Goal: Task Accomplishment & Management: Use online tool/utility

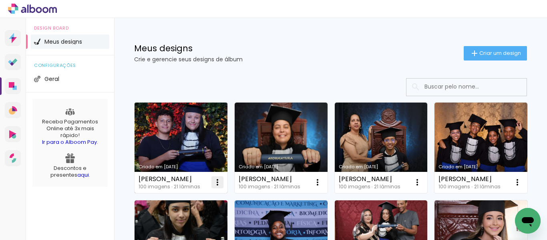
click at [216, 181] on iron-icon at bounding box center [218, 182] width 10 height 10
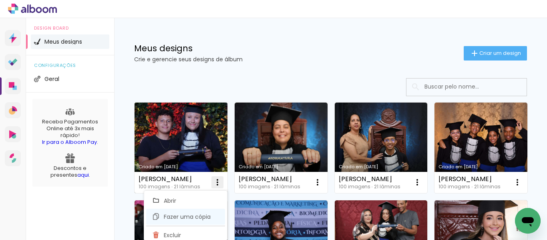
click at [172, 217] on span "Fazer uma cópia" at bounding box center [187, 217] width 47 height 6
type input "Cópia de maria eduarda viana da silva rita"
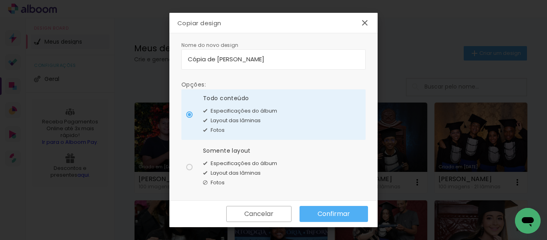
click at [189, 167] on div at bounding box center [189, 167] width 6 height 6
type paper-radio-button "on"
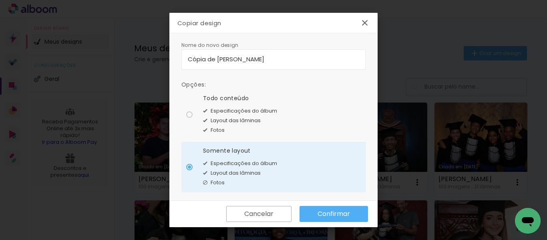
drag, startPoint x: 321, startPoint y: 59, endPoint x: 186, endPoint y: 61, distance: 135.0
click at [186, 61] on paper-input-container "Cópia de maria eduarda viana da silva rita" at bounding box center [273, 59] width 184 height 20
type input "ANA"
type paper-input "ANA"
type input "ANNA JULIA FERREIRA"
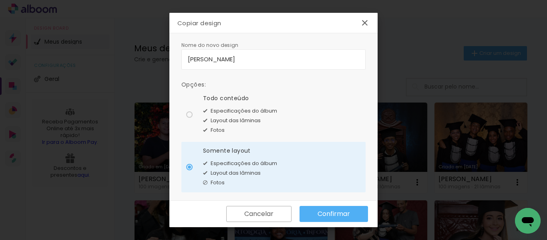
type paper-input "ANNA JULIA FERREIRA"
type input "[PERSON_NAME]"
type paper-input "[PERSON_NAME]"
click at [0, 0] on slot "Confirmar" at bounding box center [0, 0] width 0 height 0
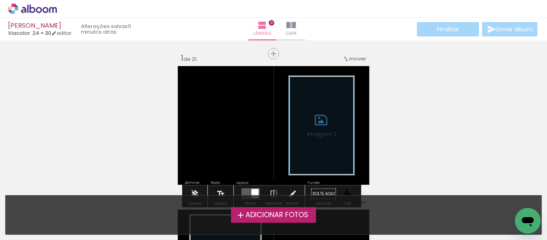
click at [256, 217] on span "Adicionar Fotos" at bounding box center [277, 215] width 63 height 7
click at [0, 0] on input "file" at bounding box center [0, 0] width 0 height 0
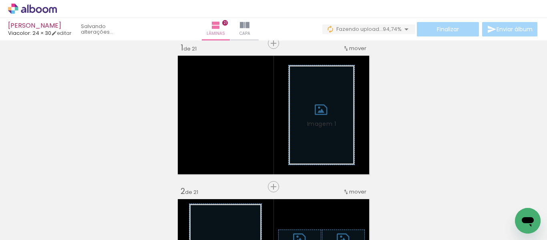
scroll to position [0, 185]
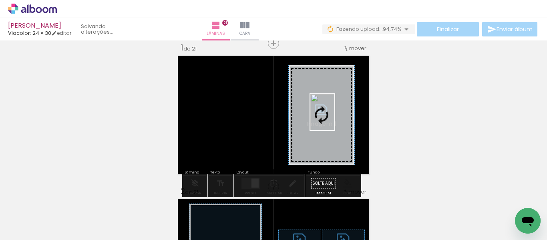
drag, startPoint x: 395, startPoint y: 220, endPoint x: 334, endPoint y: 118, distance: 118.9
click at [334, 118] on quentale-workspace at bounding box center [273, 120] width 547 height 240
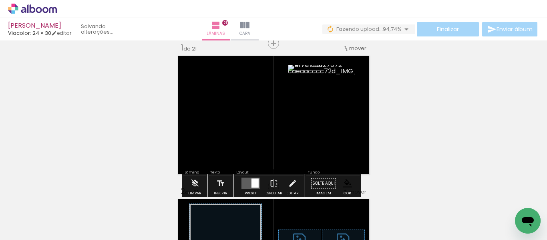
click at [312, 125] on paper-item at bounding box center [314, 127] width 14 height 6
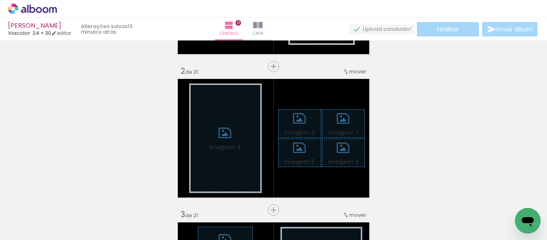
scroll to position [171, 0]
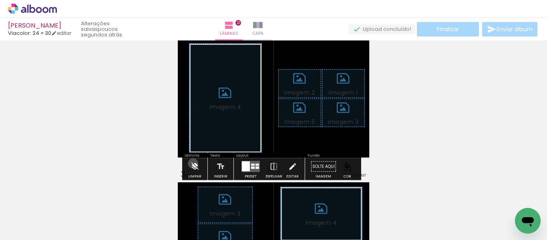
click at [193, 163] on iron-icon at bounding box center [194, 167] width 9 height 16
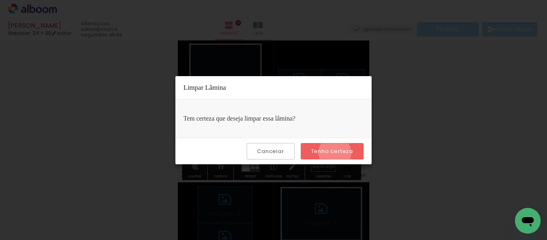
click at [0, 0] on slot "Tenho certeza" at bounding box center [0, 0] width 0 height 0
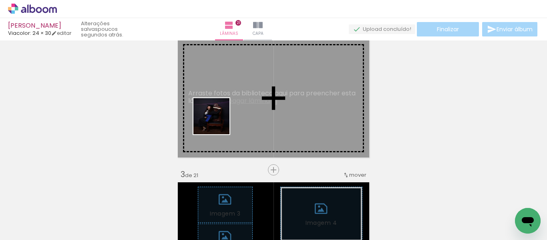
drag, startPoint x: 81, startPoint y: 216, endPoint x: 224, endPoint y: 117, distance: 173.2
click at [224, 117] on quentale-workspace at bounding box center [273, 120] width 547 height 240
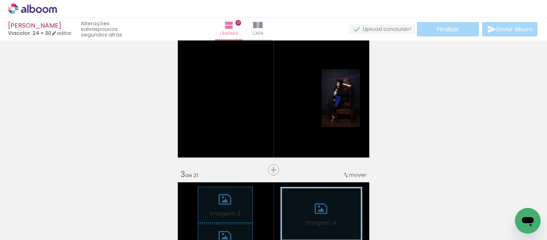
click at [43, 215] on iron-icon at bounding box center [41, 216] width 6 height 6
click at [0, 0] on slot "Não utilizadas" at bounding box center [0, 0] width 0 height 0
type input "Não utilizadas"
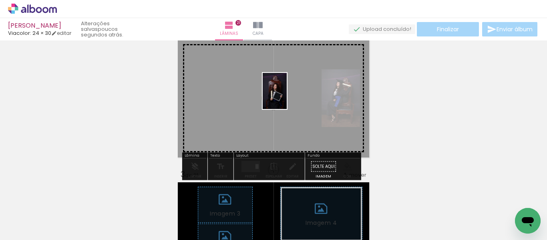
drag, startPoint x: 437, startPoint y: 213, endPoint x: 285, endPoint y: 97, distance: 191.4
click at [285, 97] on quentale-workspace at bounding box center [273, 120] width 547 height 240
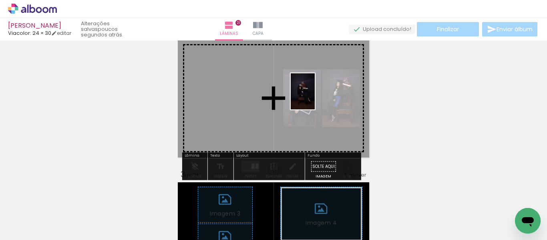
drag, startPoint x: 433, startPoint y: 219, endPoint x: 271, endPoint y: 95, distance: 204.0
click at [273, 95] on quentale-workspace at bounding box center [273, 120] width 547 height 240
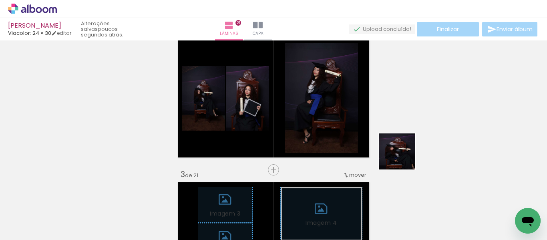
drag, startPoint x: 477, startPoint y: 221, endPoint x: 320, endPoint y: 107, distance: 193.8
click at [320, 107] on quentale-workspace at bounding box center [273, 120] width 547 height 240
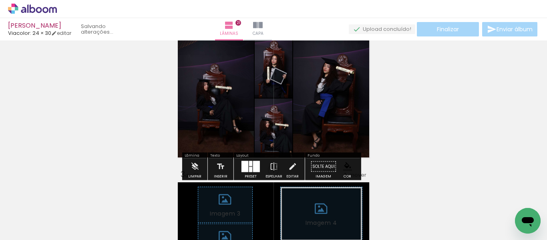
scroll to position [0, 149]
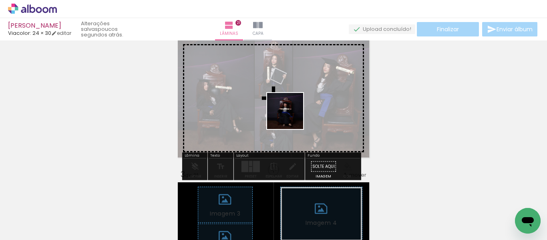
drag, startPoint x: 510, startPoint y: 209, endPoint x: 284, endPoint y: 115, distance: 245.3
click at [284, 115] on quentale-workspace at bounding box center [273, 120] width 547 height 240
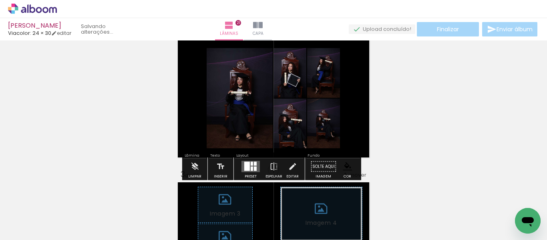
scroll to position [0, 104]
click at [252, 165] on div at bounding box center [254, 166] width 6 height 9
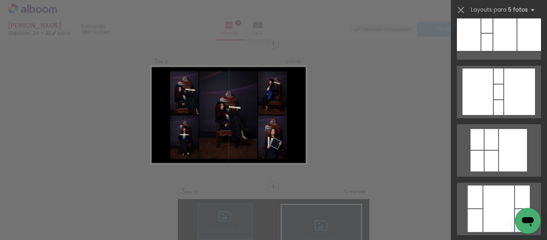
scroll to position [561, 0]
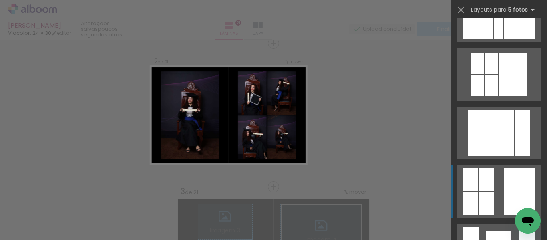
click at [496, 178] on quentale-layouter at bounding box center [499, 191] width 84 height 52
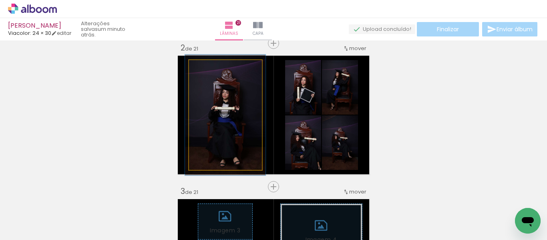
type paper-slider "110"
click at [207, 69] on div at bounding box center [210, 68] width 7 height 7
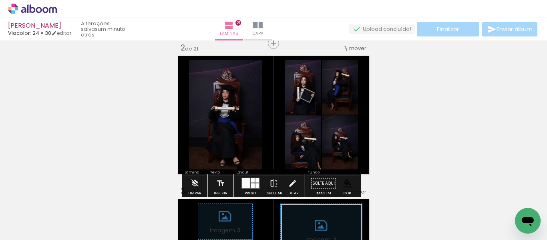
click at [230, 130] on quentale-photo at bounding box center [225, 115] width 73 height 110
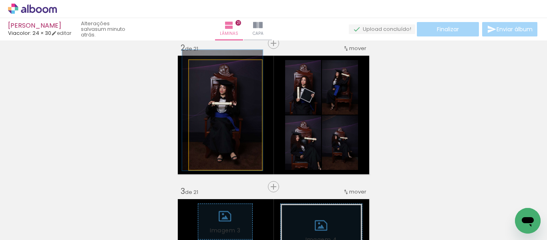
drag, startPoint x: 230, startPoint y: 130, endPoint x: 228, endPoint y: 125, distance: 5.6
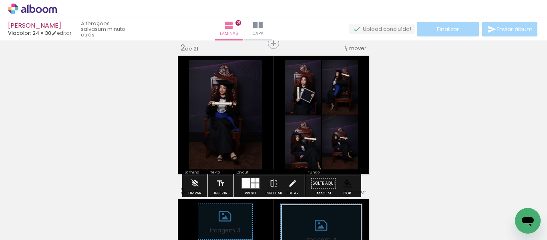
click at [193, 122] on paper-item at bounding box center [198, 122] width 14 height 6
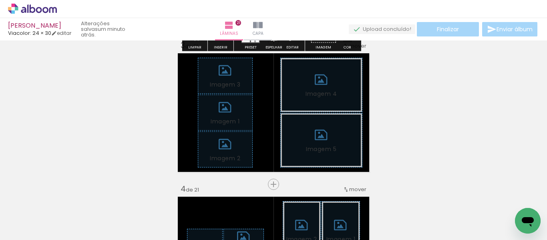
scroll to position [314, 0]
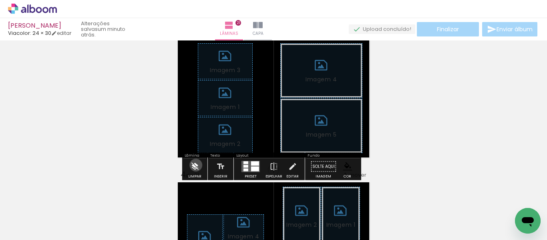
click at [196, 165] on iron-icon at bounding box center [194, 167] width 9 height 16
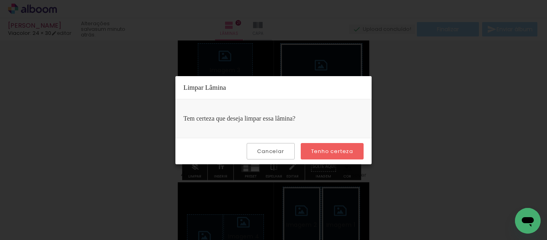
click at [0, 0] on slot "Tenho certeza" at bounding box center [0, 0] width 0 height 0
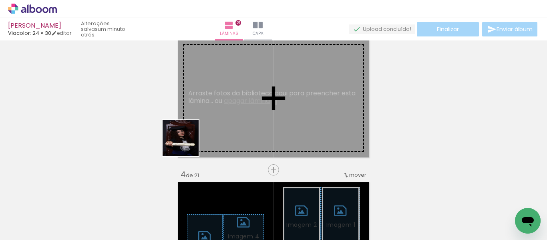
drag, startPoint x: 66, startPoint y: 213, endPoint x: 221, endPoint y: 126, distance: 177.7
click at [221, 127] on quentale-workspace at bounding box center [273, 120] width 547 height 240
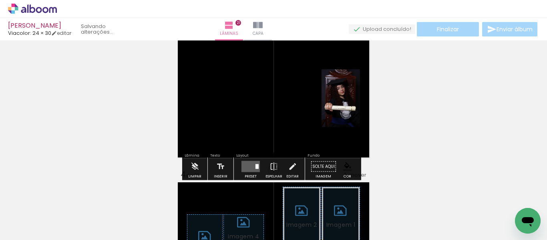
scroll to position [0, 59]
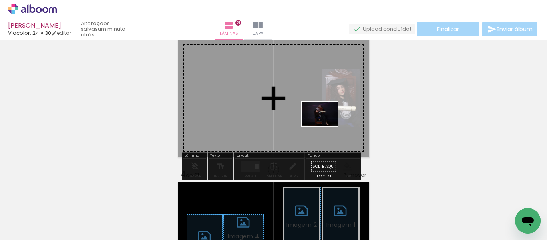
drag, startPoint x: 430, startPoint y: 221, endPoint x: 295, endPoint y: 112, distance: 173.8
click at [295, 112] on quentale-workspace at bounding box center [273, 120] width 547 height 240
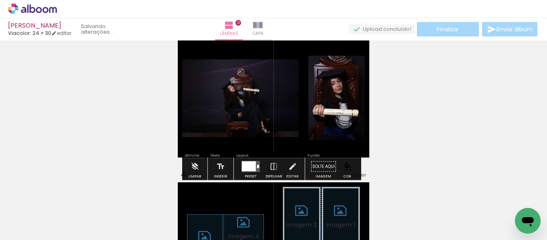
scroll to position [0, 14]
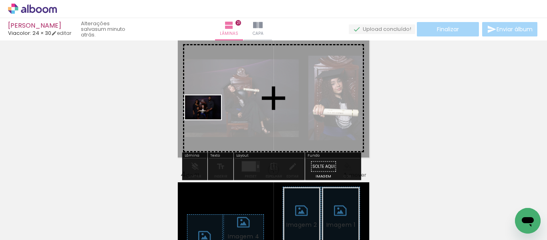
drag, startPoint x: 77, startPoint y: 217, endPoint x: 210, endPoint y: 117, distance: 166.6
click at [210, 117] on quentale-workspace at bounding box center [273, 120] width 547 height 240
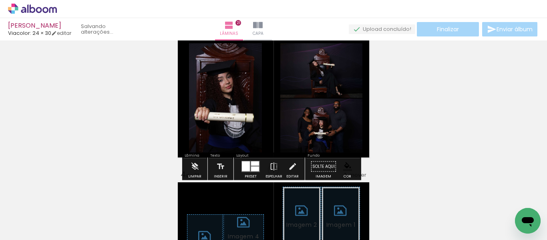
scroll to position [0, 0]
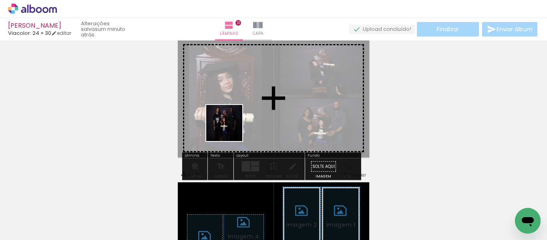
drag, startPoint x: 90, startPoint y: 215, endPoint x: 235, endPoint y: 121, distance: 172.9
click at [234, 121] on quentale-workspace at bounding box center [273, 120] width 547 height 240
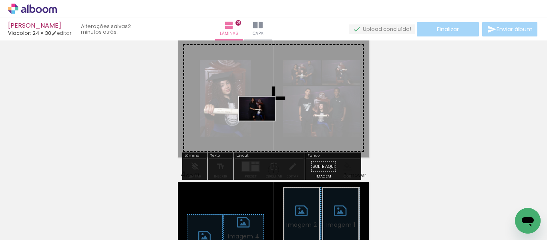
drag, startPoint x: 90, startPoint y: 213, endPoint x: 268, endPoint y: 112, distance: 204.9
click at [264, 118] on quentale-workspace at bounding box center [273, 120] width 547 height 240
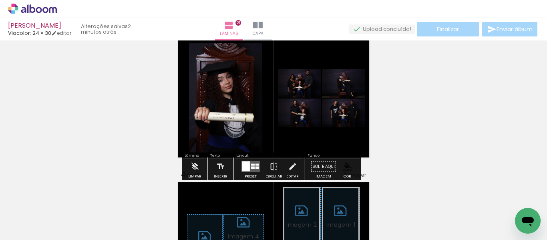
click at [194, 104] on paper-item at bounding box center [198, 106] width 14 height 6
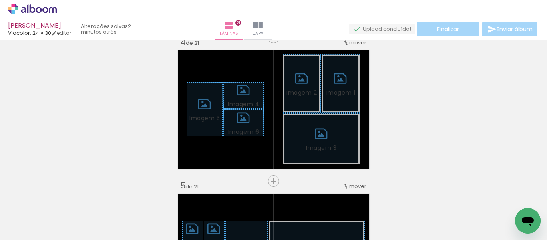
scroll to position [434, 0]
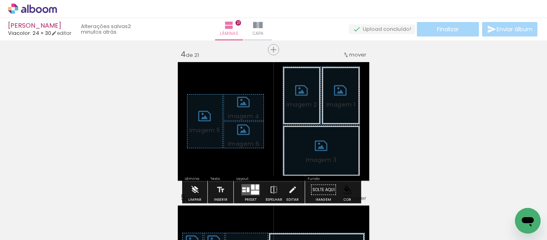
click at [191, 184] on iron-icon at bounding box center [194, 190] width 9 height 16
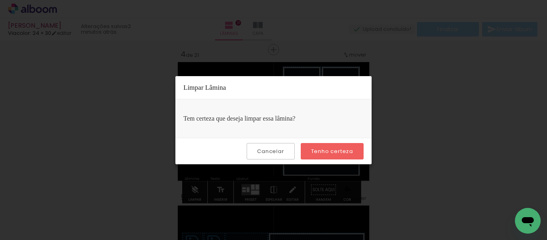
click at [0, 0] on slot "Tenho certeza" at bounding box center [0, 0] width 0 height 0
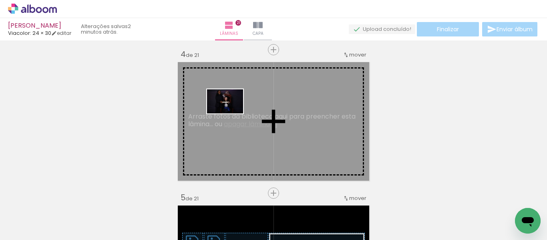
drag, startPoint x: 84, startPoint y: 212, endPoint x: 235, endPoint y: 112, distance: 181.2
click at [235, 112] on quentale-workspace at bounding box center [273, 120] width 547 height 240
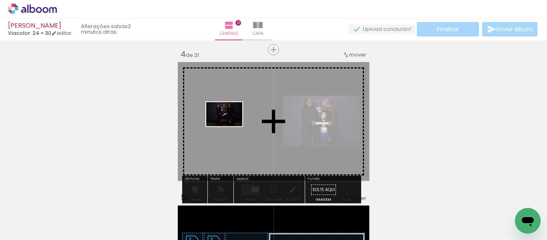
drag, startPoint x: 130, startPoint y: 214, endPoint x: 230, endPoint y: 126, distance: 133.4
click at [230, 126] on quentale-workspace at bounding box center [273, 120] width 547 height 240
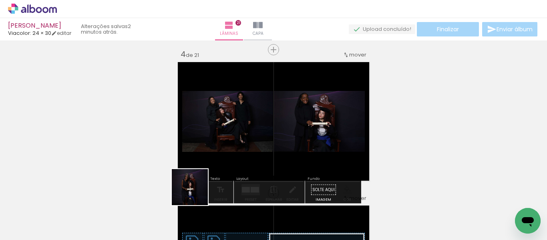
drag, startPoint x: 196, startPoint y: 193, endPoint x: 221, endPoint y: 141, distance: 58.2
click at [221, 141] on quentale-workspace at bounding box center [273, 120] width 547 height 240
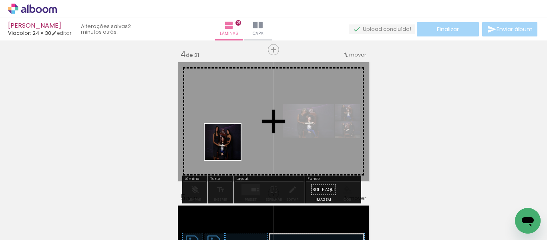
drag, startPoint x: 129, startPoint y: 211, endPoint x: 233, endPoint y: 143, distance: 124.0
click at [233, 143] on quentale-workspace at bounding box center [273, 120] width 547 height 240
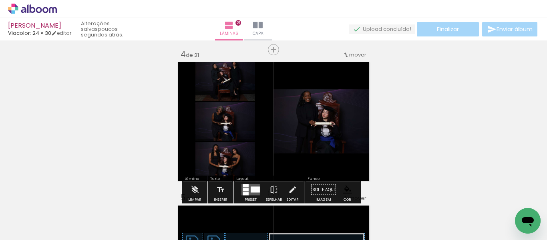
click at [248, 187] on quentale-layouter at bounding box center [251, 189] width 18 height 11
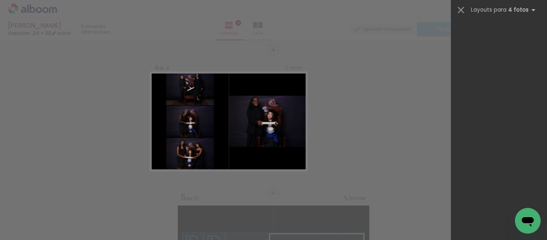
scroll to position [0, 0]
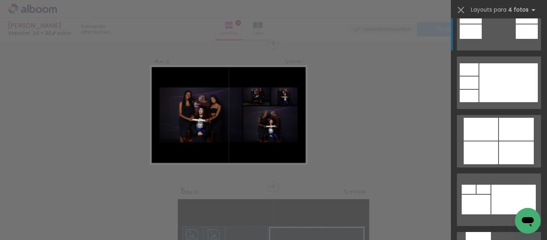
scroll to position [441, 0]
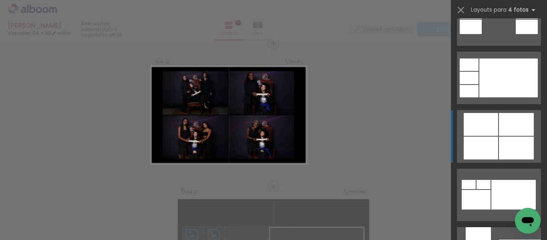
click at [494, 129] on div at bounding box center [481, 124] width 34 height 23
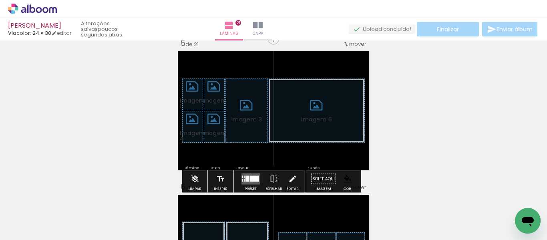
scroll to position [601, 0]
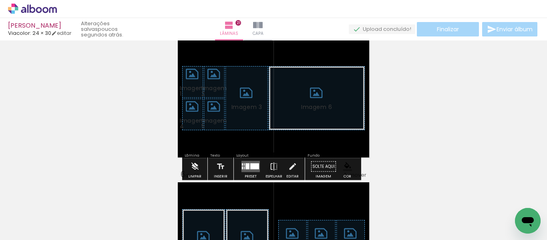
click at [192, 165] on iron-icon at bounding box center [194, 167] width 9 height 16
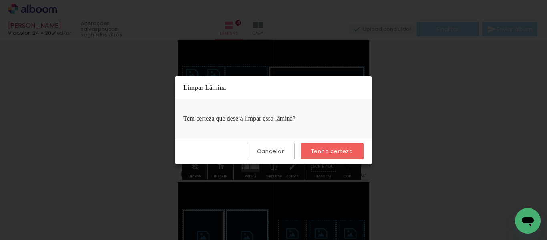
click at [0, 0] on slot "Tenho certeza" at bounding box center [0, 0] width 0 height 0
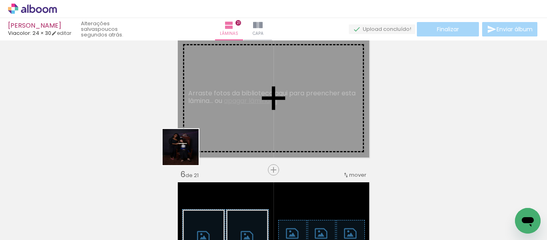
drag, startPoint x: 91, startPoint y: 211, endPoint x: 226, endPoint y: 135, distance: 155.5
click at [222, 138] on quentale-workspace at bounding box center [273, 120] width 547 height 240
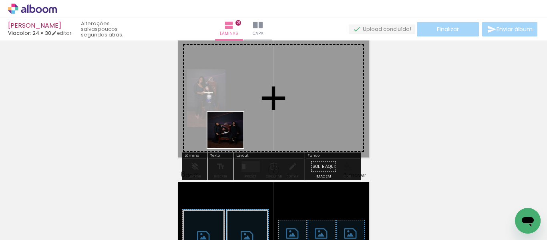
drag, startPoint x: 97, startPoint y: 206, endPoint x: 242, endPoint y: 133, distance: 162.1
click at [250, 128] on quentale-workspace at bounding box center [273, 120] width 547 height 240
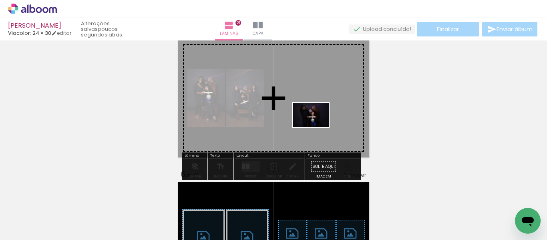
drag, startPoint x: 90, startPoint y: 218, endPoint x: 317, endPoint y: 127, distance: 244.3
click at [317, 127] on quentale-workspace at bounding box center [273, 120] width 547 height 240
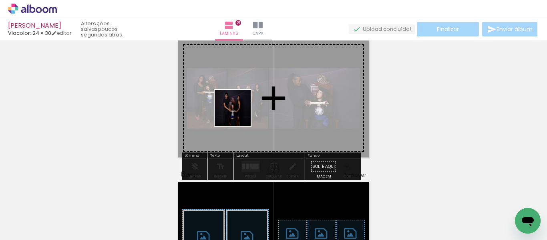
drag, startPoint x: 82, startPoint y: 218, endPoint x: 243, endPoint y: 111, distance: 193.5
click at [243, 111] on quentale-workspace at bounding box center [273, 120] width 547 height 240
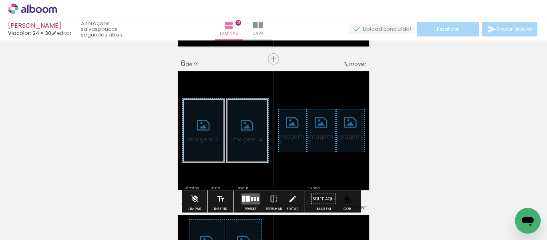
scroll to position [721, 0]
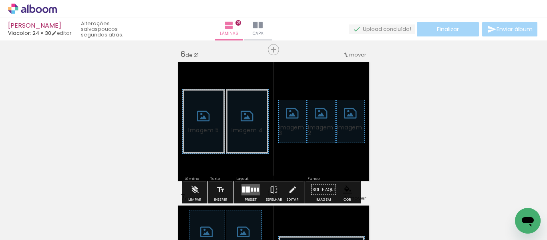
click at [34, 228] on span "Adicionar Fotos" at bounding box center [28, 229] width 24 height 9
click at [0, 0] on input "file" at bounding box center [0, 0] width 0 height 0
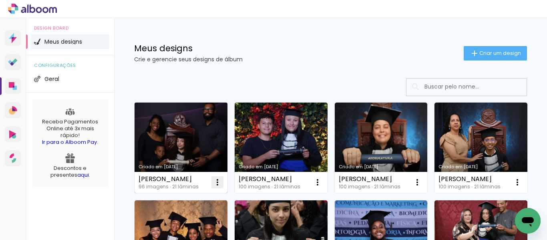
click at [219, 181] on iron-icon at bounding box center [218, 182] width 10 height 10
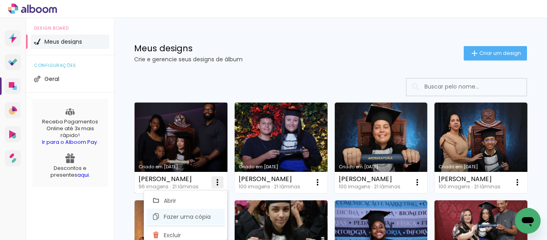
click at [177, 214] on span "Fazer uma cópia" at bounding box center [187, 217] width 47 height 6
type input "Cópia de ANNA JULIA FERREIRA NICILINO"
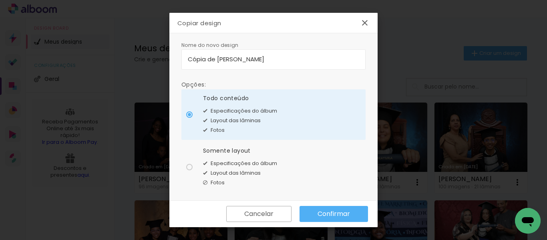
click at [191, 165] on div at bounding box center [189, 167] width 6 height 6
type paper-radio-button "on"
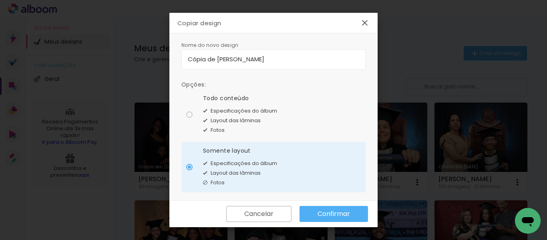
drag, startPoint x: 305, startPoint y: 59, endPoint x: 166, endPoint y: 58, distance: 139.0
click at [166, 58] on body "link( href="../../bower_components/polymer/polymer.html" rel="import" ) picture…" at bounding box center [273, 120] width 547 height 240
type input "[PERSON_NAME]"
type paper-input "[PERSON_NAME]"
click at [0, 0] on slot "Confirmar" at bounding box center [0, 0] width 0 height 0
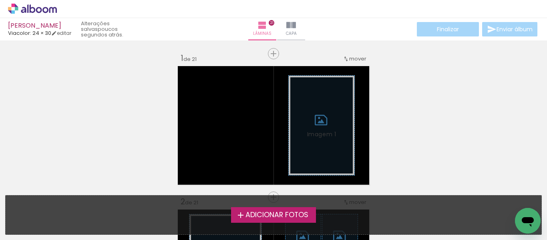
click at [282, 208] on label "Adicionar Fotos" at bounding box center [273, 214] width 85 height 15
click at [0, 0] on input "file" at bounding box center [0, 0] width 0 height 0
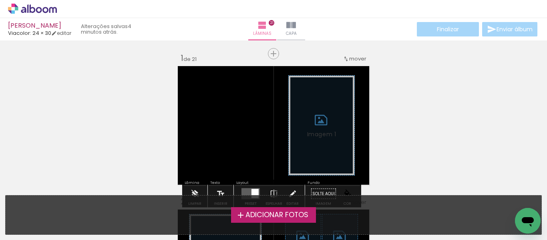
click at [258, 215] on span "Adicionar Fotos" at bounding box center [277, 215] width 63 height 7
click at [0, 0] on input "file" at bounding box center [0, 0] width 0 height 0
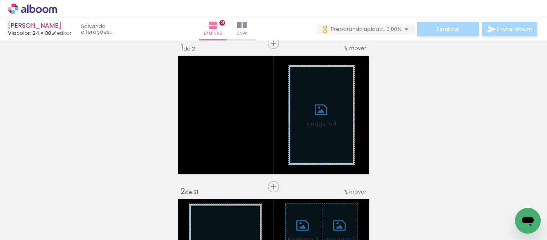
scroll to position [0, 643]
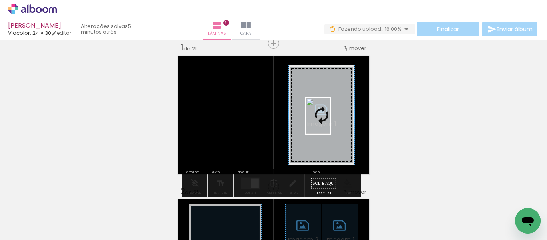
drag, startPoint x: 511, startPoint y: 202, endPoint x: 330, endPoint y: 122, distance: 197.8
click at [330, 122] on quentale-workspace at bounding box center [273, 120] width 547 height 240
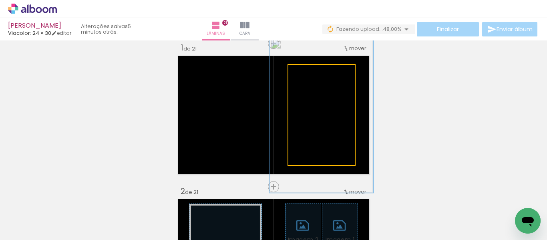
drag, startPoint x: 304, startPoint y: 72, endPoint x: 320, endPoint y: 74, distance: 15.7
type paper-slider "155"
click at [320, 74] on div at bounding box center [322, 73] width 7 height 7
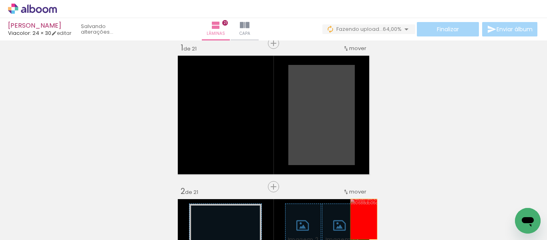
drag, startPoint x: 330, startPoint y: 107, endPoint x: 348, endPoint y: 221, distance: 115.6
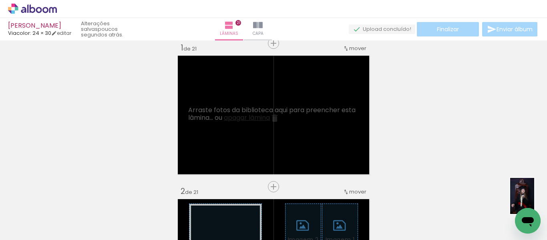
drag, startPoint x: 1034, startPoint y: 414, endPoint x: 530, endPoint y: 214, distance: 542.3
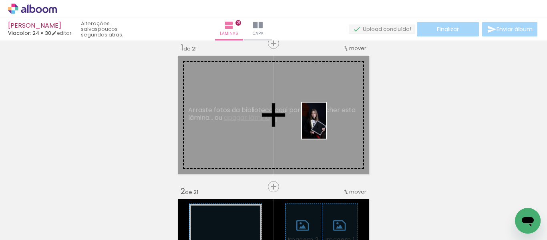
drag, startPoint x: 433, startPoint y: 219, endPoint x: 326, endPoint y: 127, distance: 140.9
click at [326, 127] on quentale-workspace at bounding box center [273, 120] width 547 height 240
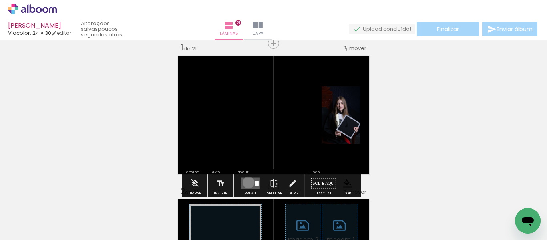
click at [247, 182] on quentale-layouter at bounding box center [251, 183] width 18 height 11
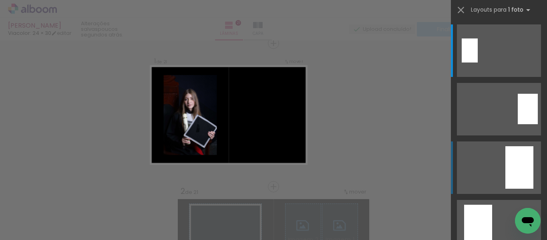
click at [511, 173] on div at bounding box center [520, 167] width 28 height 42
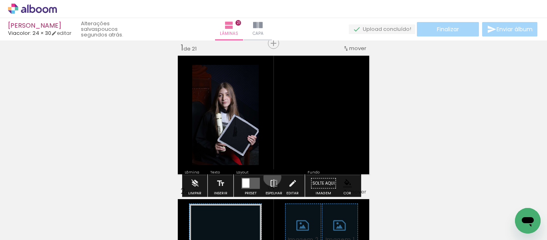
click at [270, 177] on iron-icon at bounding box center [274, 183] width 9 height 16
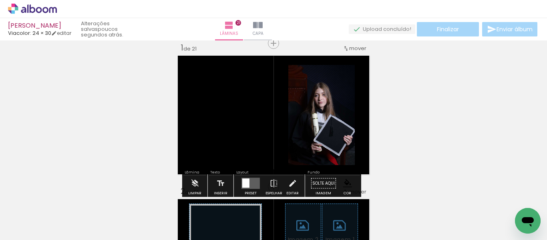
click at [310, 129] on paper-item at bounding box center [314, 127] width 14 height 6
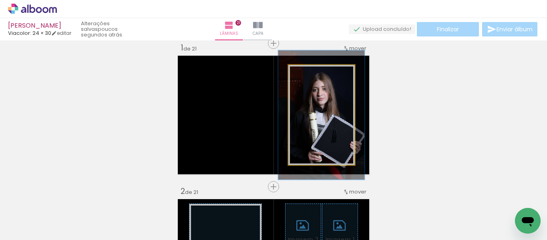
drag, startPoint x: 306, startPoint y: 74, endPoint x: 314, endPoint y: 75, distance: 8.1
type paper-slider "129"
click at [314, 75] on div at bounding box center [315, 73] width 7 height 7
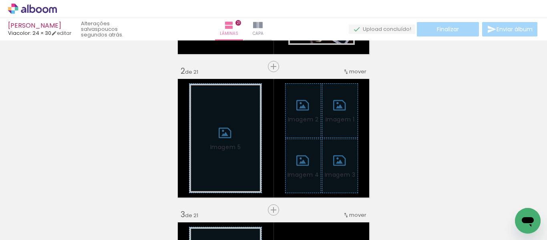
scroll to position [171, 0]
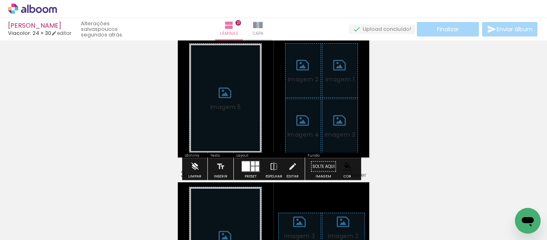
click at [192, 169] on iron-icon at bounding box center [194, 167] width 9 height 16
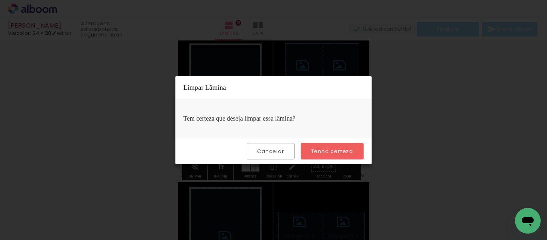
click at [0, 0] on slot "Tenho certeza" at bounding box center [0, 0] width 0 height 0
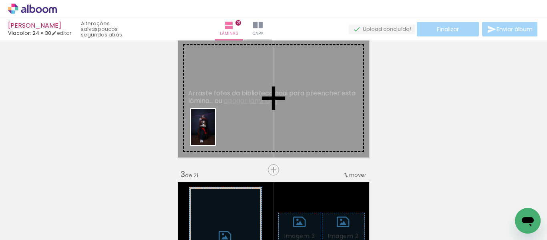
drag, startPoint x: 116, startPoint y: 212, endPoint x: 223, endPoint y: 117, distance: 142.7
click at [222, 119] on quentale-workspace at bounding box center [273, 120] width 547 height 240
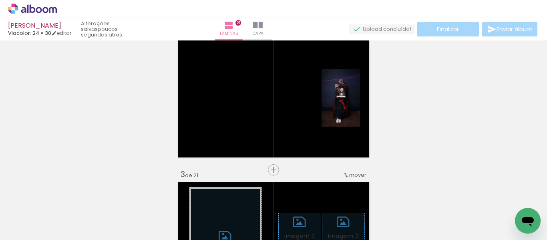
click at [33, 215] on input "Todas as fotos" at bounding box center [22, 215] width 30 height 7
click at [0, 0] on slot "Não utilizadas" at bounding box center [0, 0] width 0 height 0
type input "Não utilizadas"
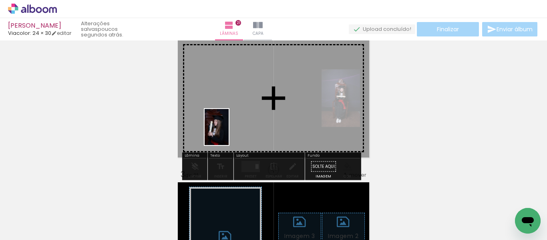
drag, startPoint x: 73, startPoint y: 216, endPoint x: 228, endPoint y: 130, distance: 177.1
click at [228, 131] on quentale-workspace at bounding box center [273, 120] width 547 height 240
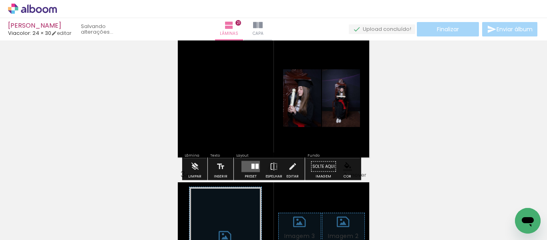
scroll to position [0, 508]
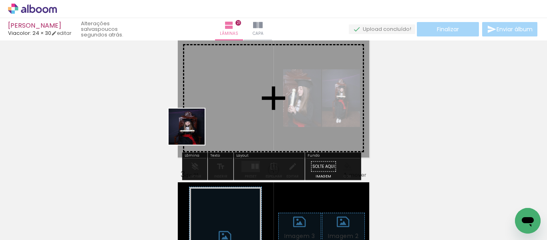
drag, startPoint x: 69, startPoint y: 216, endPoint x: 216, endPoint y: 121, distance: 175.1
click at [216, 121] on quentale-workspace at bounding box center [273, 120] width 547 height 240
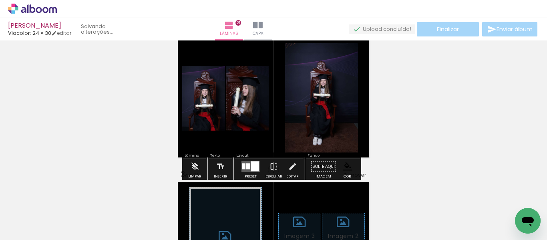
scroll to position [0, 463]
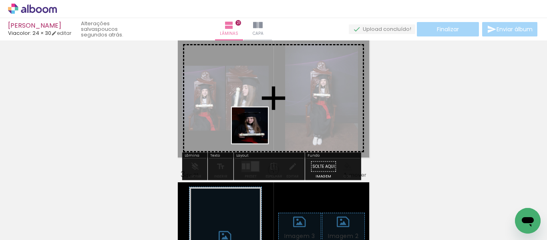
drag, startPoint x: 244, startPoint y: 223, endPoint x: 256, endPoint y: 131, distance: 92.5
click at [256, 131] on quentale-workspace at bounding box center [273, 120] width 547 height 240
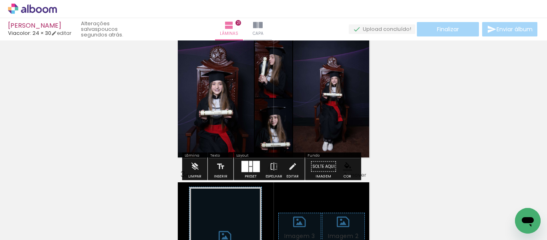
scroll to position [0, 418]
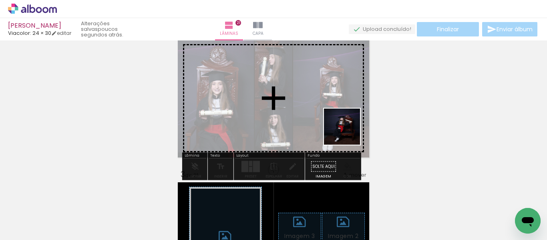
drag, startPoint x: 387, startPoint y: 216, endPoint x: 337, endPoint y: 121, distance: 107.9
click at [337, 121] on quentale-workspace at bounding box center [273, 120] width 547 height 240
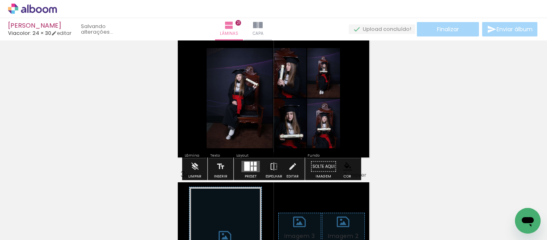
scroll to position [0, 373]
click at [254, 163] on div at bounding box center [255, 164] width 3 height 4
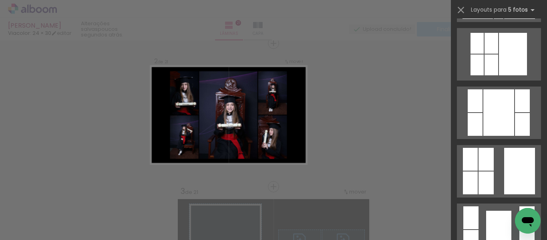
scroll to position [601, 0]
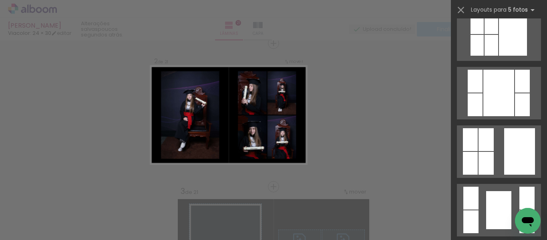
click at [499, 140] on quentale-layouter at bounding box center [499, 151] width 84 height 52
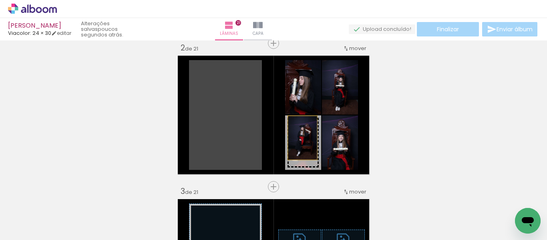
drag, startPoint x: 210, startPoint y: 124, endPoint x: 300, endPoint y: 138, distance: 90.8
click at [0, 0] on slot at bounding box center [0, 0] width 0 height 0
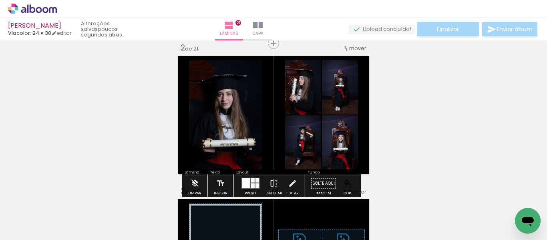
click at [196, 121] on paper-item at bounding box center [198, 122] width 14 height 6
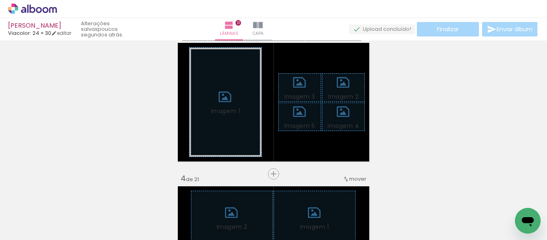
scroll to position [314, 0]
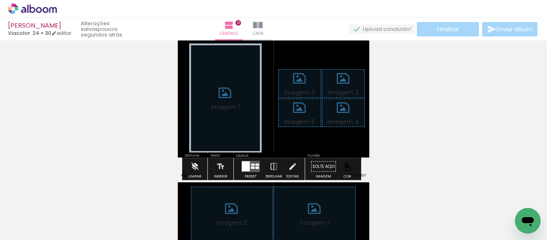
click at [197, 166] on iron-icon at bounding box center [194, 167] width 9 height 16
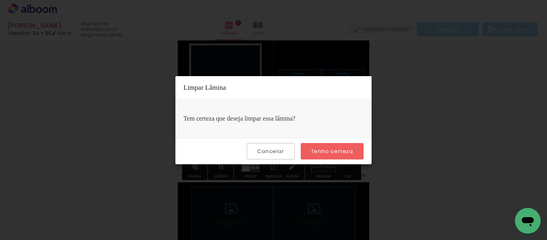
click at [315, 146] on paper-button "Tenho certeza" at bounding box center [332, 151] width 63 height 16
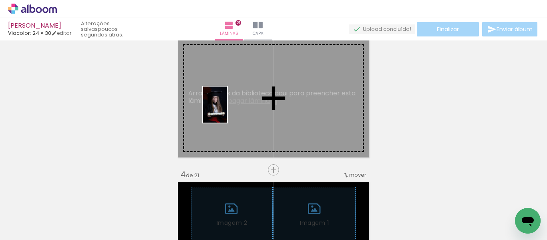
drag, startPoint x: 68, startPoint y: 211, endPoint x: 227, endPoint y: 111, distance: 187.6
click at [227, 111] on quentale-workspace at bounding box center [273, 120] width 547 height 240
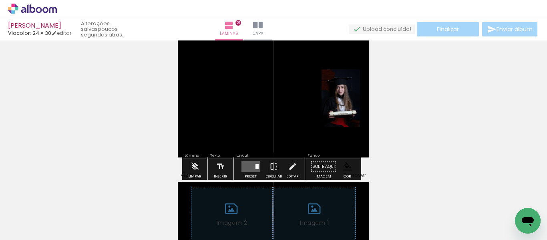
scroll to position [0, 328]
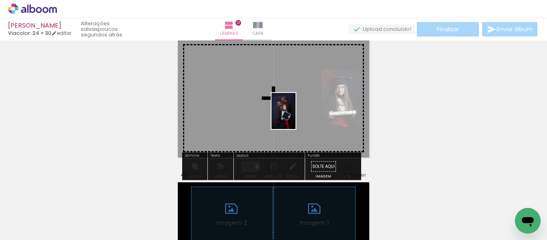
drag, startPoint x: 68, startPoint y: 211, endPoint x: 302, endPoint y: 107, distance: 255.7
click at [302, 107] on quentale-workspace at bounding box center [273, 120] width 547 height 240
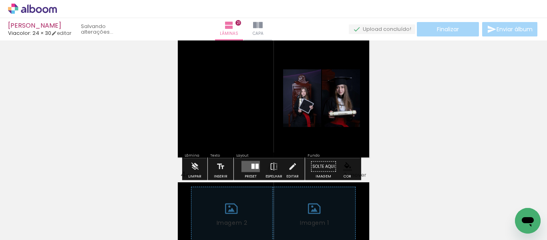
scroll to position [0, 284]
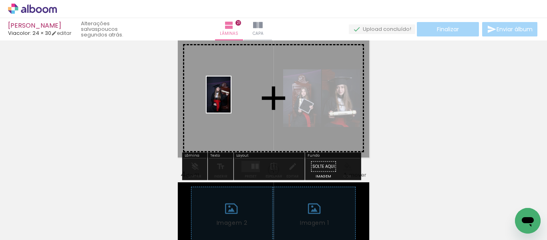
drag, startPoint x: 70, startPoint y: 211, endPoint x: 231, endPoint y: 99, distance: 196.3
click at [231, 99] on quentale-workspace at bounding box center [273, 120] width 547 height 240
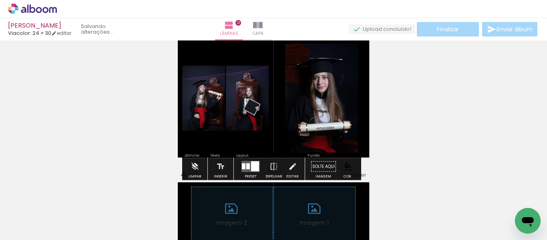
scroll to position [0, 239]
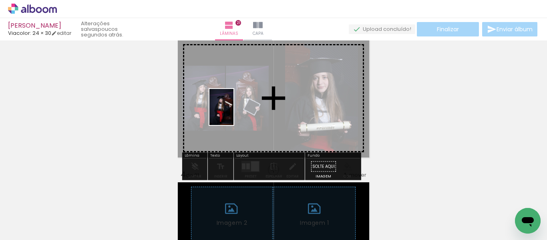
drag, startPoint x: 68, startPoint y: 217, endPoint x: 234, endPoint y: 113, distance: 194.9
click at [234, 113] on quentale-workspace at bounding box center [273, 120] width 547 height 240
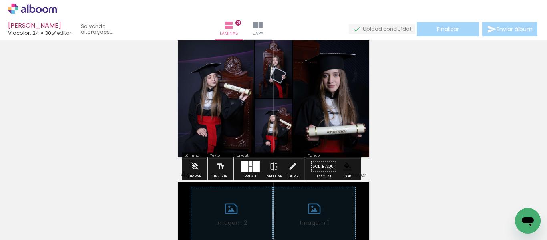
scroll to position [0, 194]
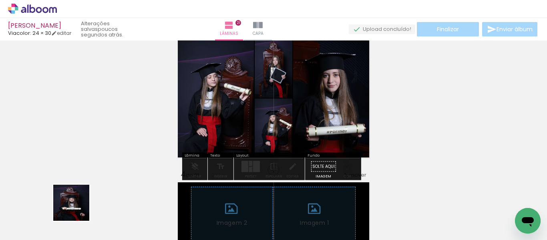
drag, startPoint x: 74, startPoint y: 209, endPoint x: 250, endPoint y: 115, distance: 199.8
click at [250, 115] on quentale-workspace at bounding box center [273, 120] width 547 height 240
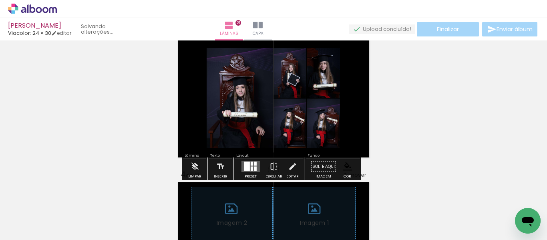
scroll to position [0, 149]
click at [249, 166] on quentale-layouter at bounding box center [251, 166] width 18 height 11
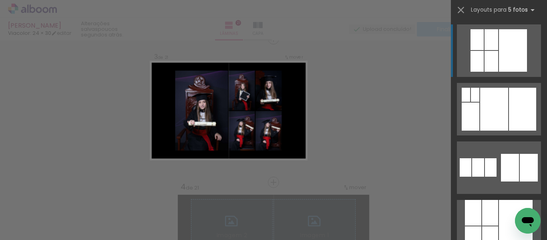
scroll to position [297, 0]
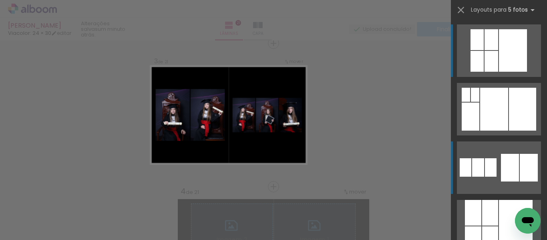
click at [496, 172] on quentale-layouter at bounding box center [499, 167] width 84 height 52
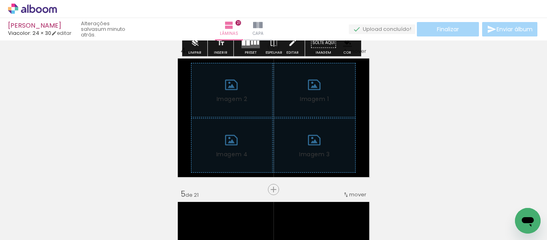
scroll to position [457, 0]
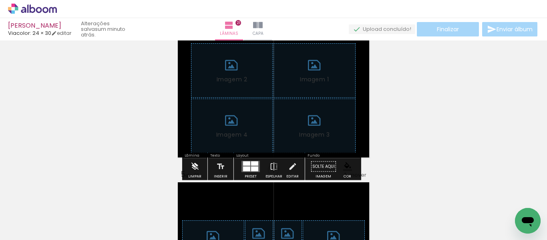
click at [195, 166] on iron-icon at bounding box center [194, 167] width 9 height 16
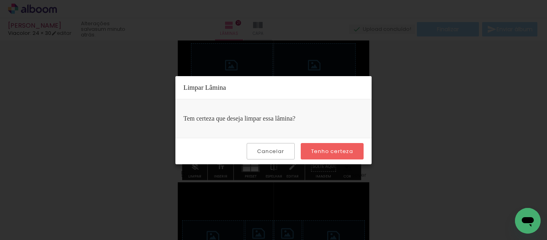
click at [0, 0] on slot "Tenho certeza" at bounding box center [0, 0] width 0 height 0
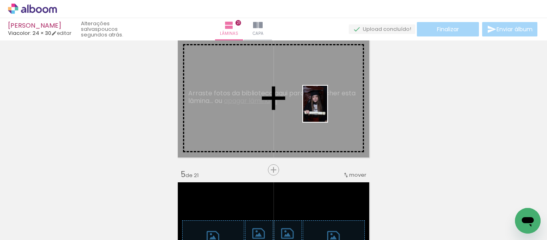
drag, startPoint x: 474, startPoint y: 214, endPoint x: 327, endPoint y: 110, distance: 180.2
click at [327, 110] on quentale-workspace at bounding box center [273, 120] width 547 height 240
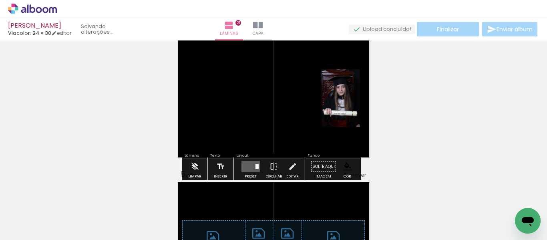
scroll to position [0, 104]
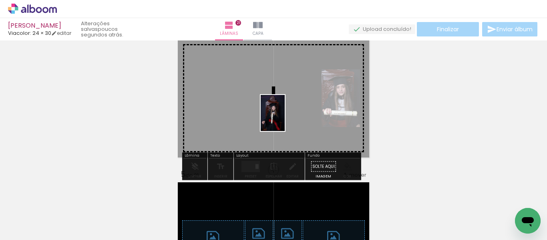
drag, startPoint x: 516, startPoint y: 206, endPoint x: 284, endPoint y: 118, distance: 247.7
click at [284, 118] on quentale-workspace at bounding box center [273, 120] width 547 height 240
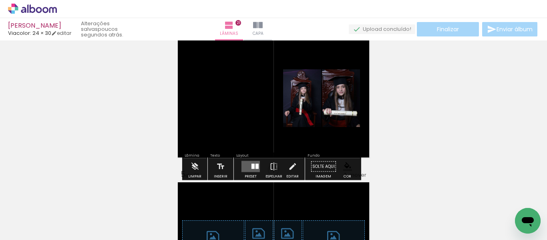
scroll to position [0, 59]
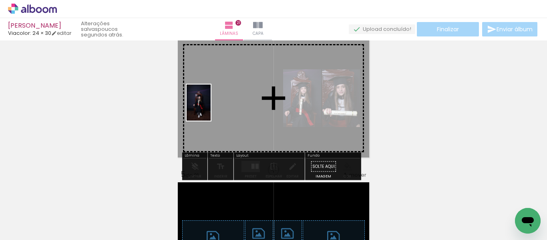
drag, startPoint x: 117, startPoint y: 208, endPoint x: 235, endPoint y: 99, distance: 159.9
click at [235, 99] on quentale-workspace at bounding box center [273, 120] width 547 height 240
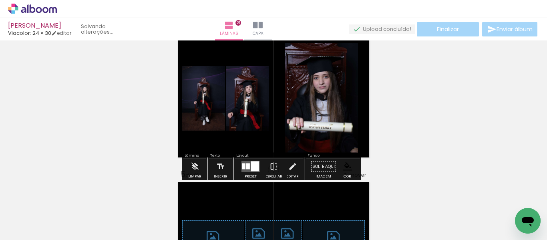
scroll to position [0, 14]
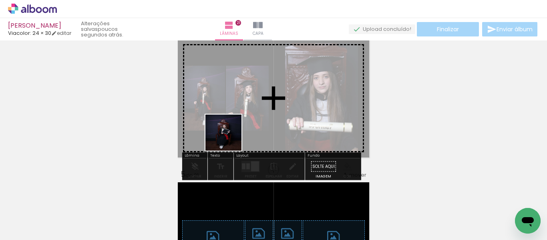
drag, startPoint x: 208, startPoint y: 224, endPoint x: 231, endPoint y: 135, distance: 91.0
click at [230, 136] on quentale-workspace at bounding box center [273, 120] width 547 height 240
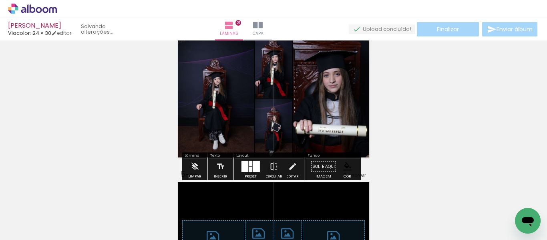
scroll to position [0, 0]
click at [251, 167] on quentale-layouter at bounding box center [251, 166] width 18 height 11
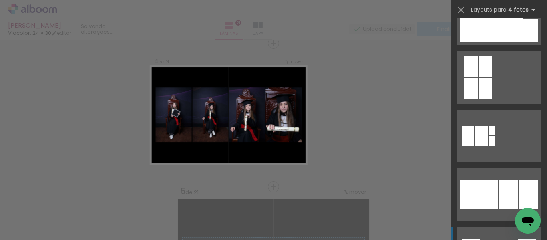
scroll to position [601, 0]
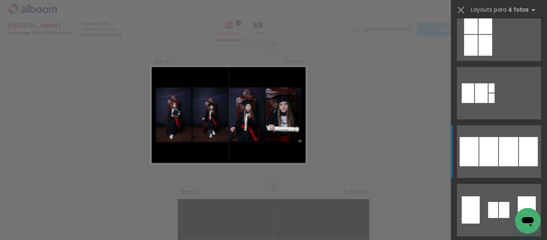
click at [499, 140] on div at bounding box center [508, 151] width 19 height 29
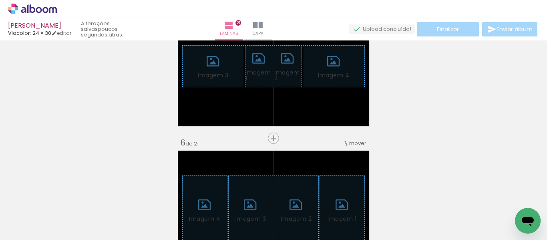
scroll to position [641, 0]
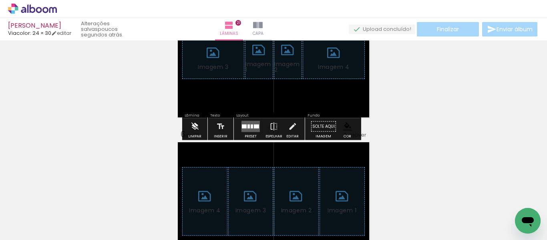
click at [195, 124] on iron-icon at bounding box center [194, 127] width 9 height 16
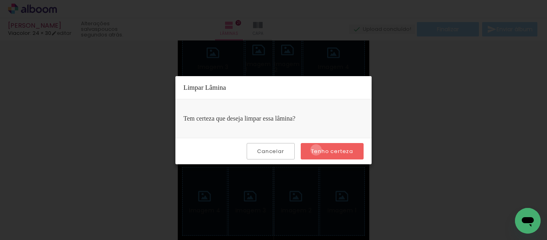
click at [0, 0] on slot "Tenho certeza" at bounding box center [0, 0] width 0 height 0
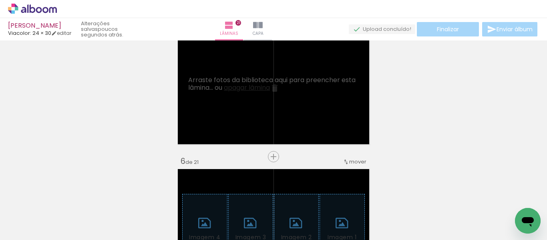
scroll to position [601, 0]
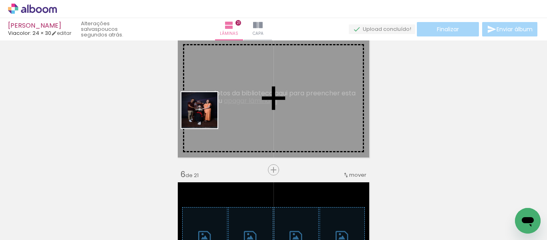
drag, startPoint x: 89, startPoint y: 212, endPoint x: 210, endPoint y: 110, distance: 158.6
click at [210, 110] on quentale-workspace at bounding box center [273, 120] width 547 height 240
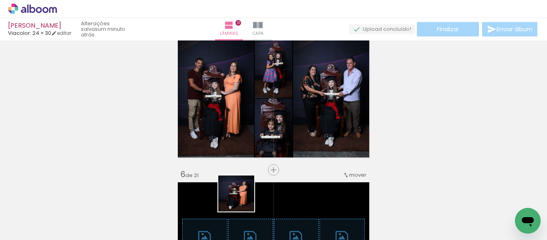
scroll to position [601, 0]
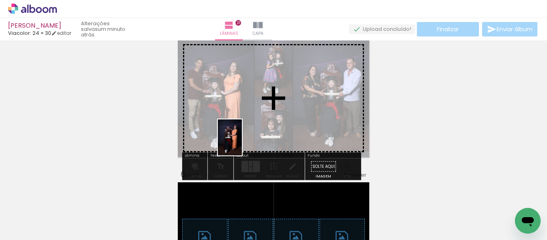
drag, startPoint x: 246, startPoint y: 202, endPoint x: 240, endPoint y: 122, distance: 80.0
click at [240, 122] on quentale-workspace at bounding box center [273, 120] width 547 height 240
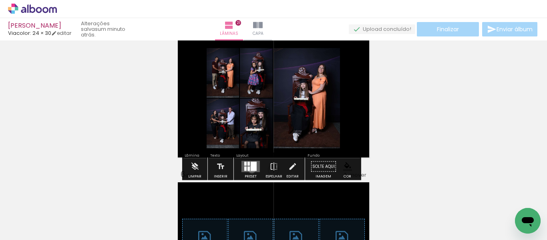
click at [251, 169] on div at bounding box center [254, 166] width 6 height 9
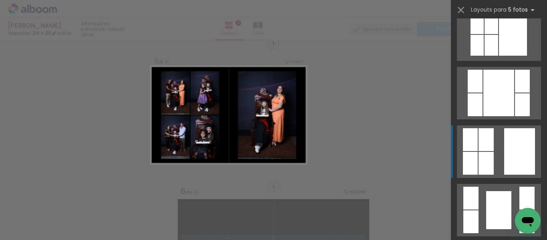
click at [500, 149] on quentale-layouter at bounding box center [499, 151] width 84 height 52
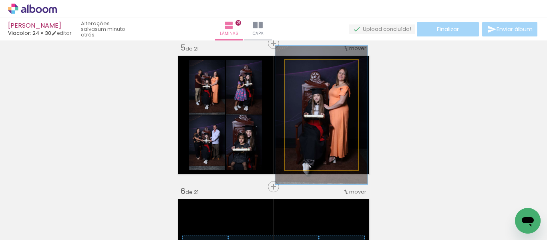
drag, startPoint x: 304, startPoint y: 68, endPoint x: 311, endPoint y: 68, distance: 7.2
click at [311, 68] on div at bounding box center [311, 68] width 13 height 13
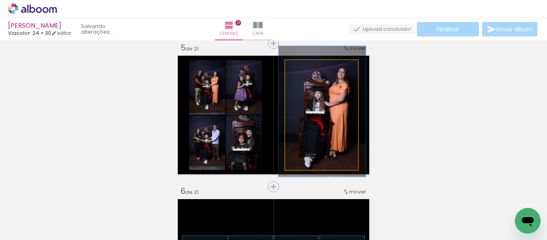
type paper-slider "117"
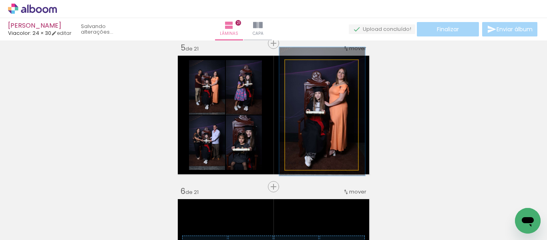
click at [307, 68] on div at bounding box center [309, 68] width 7 height 7
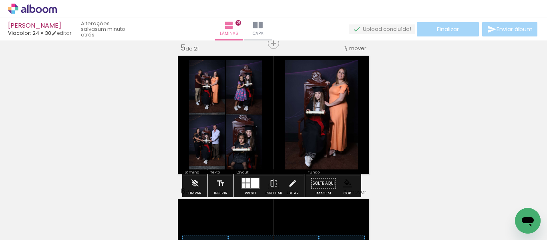
click at [293, 121] on paper-item at bounding box center [295, 122] width 14 height 6
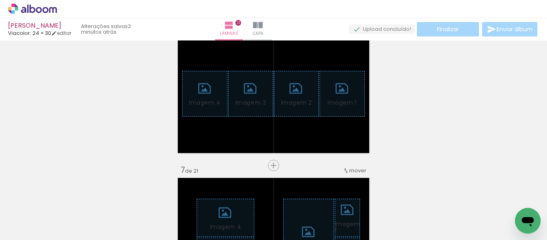
scroll to position [761, 0]
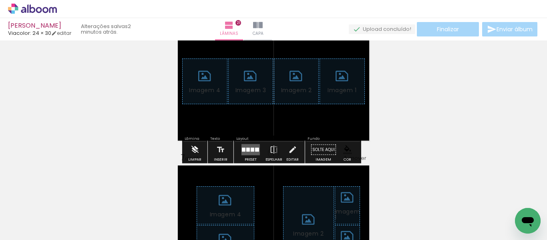
click at [191, 150] on iron-icon at bounding box center [194, 150] width 9 height 16
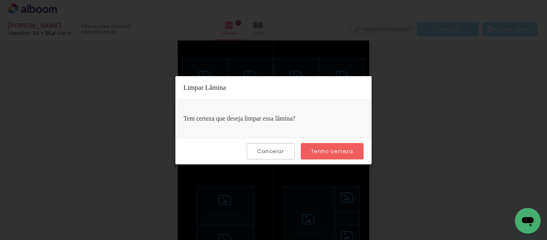
click at [324, 147] on paper-button "Tenho certeza" at bounding box center [332, 151] width 63 height 16
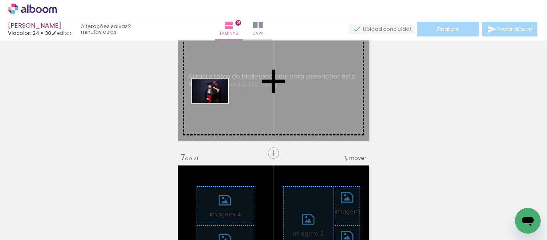
drag, startPoint x: 91, startPoint y: 212, endPoint x: 217, endPoint y: 103, distance: 166.7
click at [217, 103] on quentale-workspace at bounding box center [273, 120] width 547 height 240
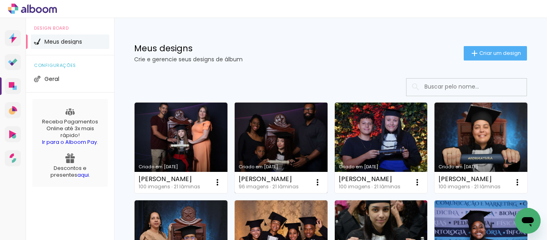
scroll to position [80, 0]
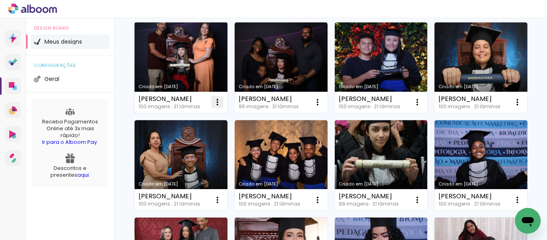
click at [217, 103] on iron-icon at bounding box center [218, 102] width 10 height 10
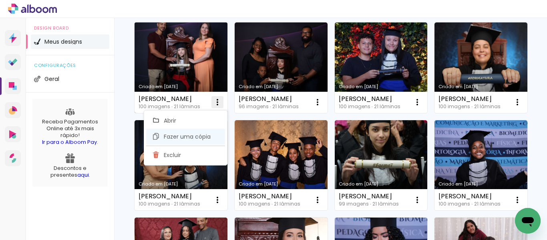
click at [171, 137] on span "Fazer uma cópia" at bounding box center [187, 137] width 47 height 6
type input "Cópia de [PERSON_NAME]"
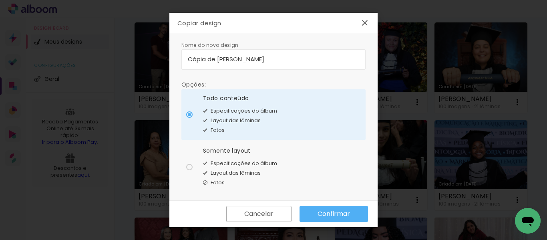
click at [186, 165] on div at bounding box center [189, 167] width 6 height 6
type paper-radio-button "on"
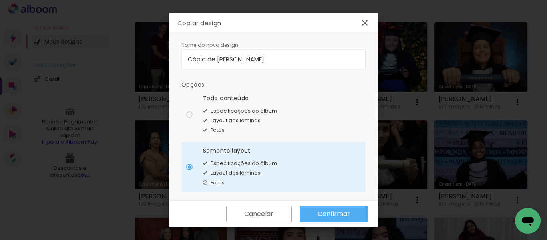
drag, startPoint x: 306, startPoint y: 59, endPoint x: 169, endPoint y: 60, distance: 137.0
click at [169, 60] on div "Nome do novo design Opções: Todo conteúdo Especificações do álbum Layout das lâ…" at bounding box center [273, 116] width 208 height 167
type input "[PERSON_NAME]"
type paper-input "[PERSON_NAME]"
click at [0, 0] on slot "Confirmar" at bounding box center [0, 0] width 0 height 0
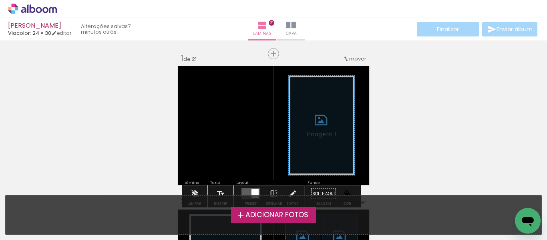
click at [257, 214] on span "Adicionar Fotos" at bounding box center [277, 215] width 63 height 7
click at [0, 0] on input "file" at bounding box center [0, 0] width 0 height 0
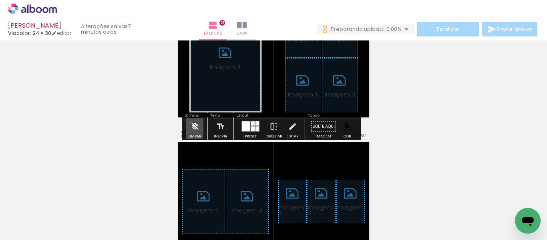
click at [193, 126] on iron-icon at bounding box center [194, 127] width 9 height 16
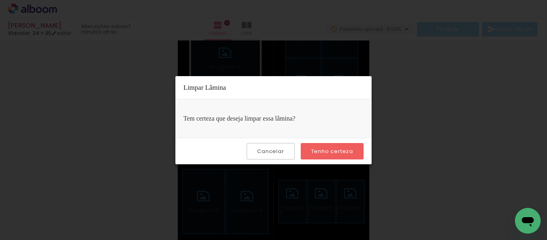
click at [0, 0] on slot "Tenho certeza" at bounding box center [0, 0] width 0 height 0
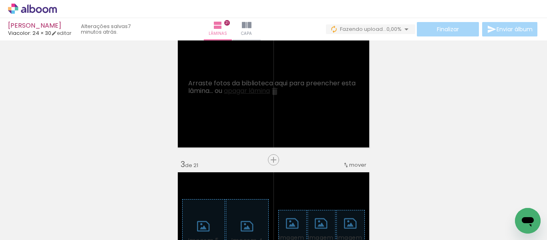
scroll to position [171, 0]
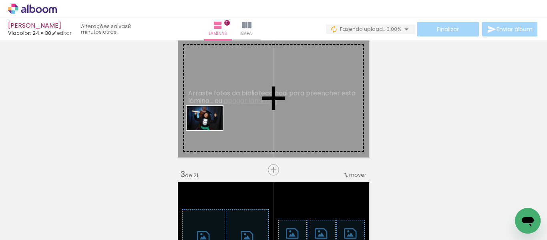
drag, startPoint x: 89, startPoint y: 216, endPoint x: 222, endPoint y: 121, distance: 162.5
click at [222, 121] on quentale-workspace at bounding box center [273, 120] width 547 height 240
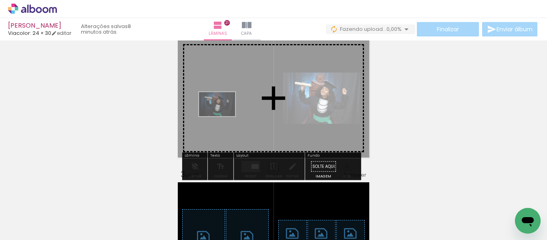
drag, startPoint x: 81, startPoint y: 216, endPoint x: 225, endPoint y: 115, distance: 175.9
click at [225, 115] on quentale-workspace at bounding box center [273, 120] width 547 height 240
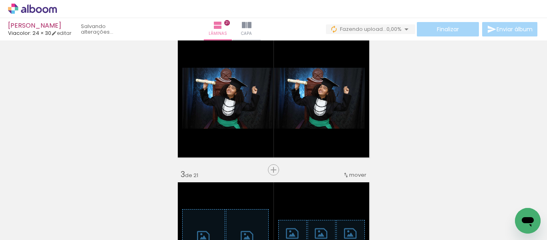
click at [43, 216] on iron-icon at bounding box center [41, 216] width 6 height 6
click at [38, 214] on paper-item "Não utilizadas" at bounding box center [25, 213] width 41 height 7
type input "Não utilizadas"
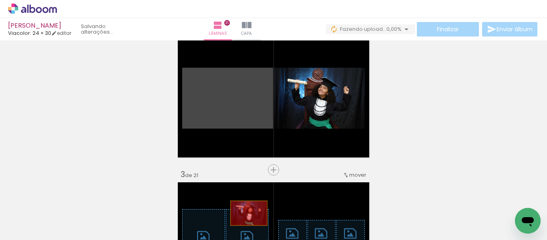
drag, startPoint x: 250, startPoint y: 116, endPoint x: 241, endPoint y: 216, distance: 100.6
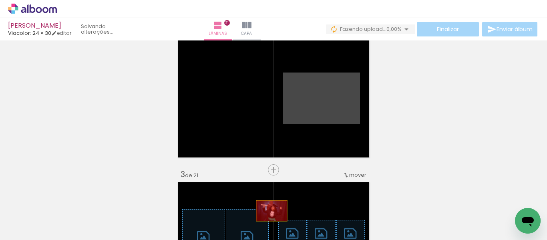
drag, startPoint x: 306, startPoint y: 113, endPoint x: 268, endPoint y: 211, distance: 104.5
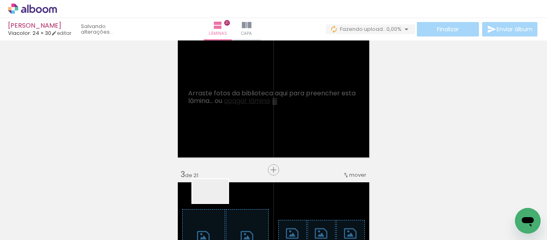
drag, startPoint x: 216, startPoint y: 203, endPoint x: 223, endPoint y: 135, distance: 68.0
click at [223, 135] on quentale-workspace at bounding box center [273, 120] width 547 height 240
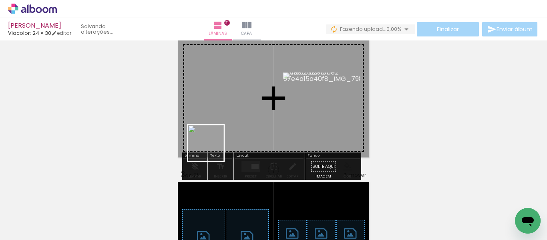
drag, startPoint x: 177, startPoint y: 212, endPoint x: 217, endPoint y: 131, distance: 90.3
click at [217, 131] on quentale-workspace at bounding box center [273, 120] width 547 height 240
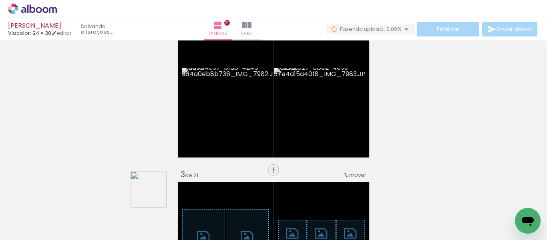
drag, startPoint x: 155, startPoint y: 195, endPoint x: 228, endPoint y: 123, distance: 103.1
click at [228, 123] on quentale-workspace at bounding box center [273, 120] width 547 height 240
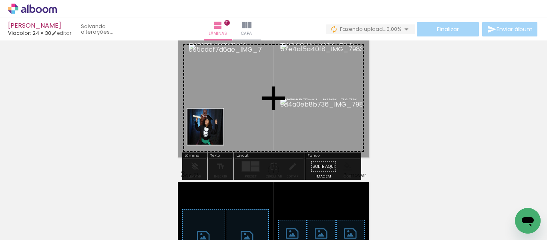
drag, startPoint x: 205, startPoint y: 139, endPoint x: 230, endPoint y: 112, distance: 36.9
click at [230, 112] on quentale-workspace at bounding box center [273, 120] width 547 height 240
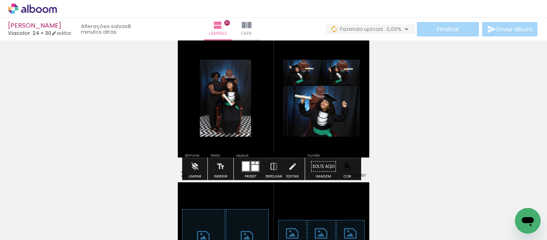
click at [253, 168] on div at bounding box center [255, 168] width 7 height 6
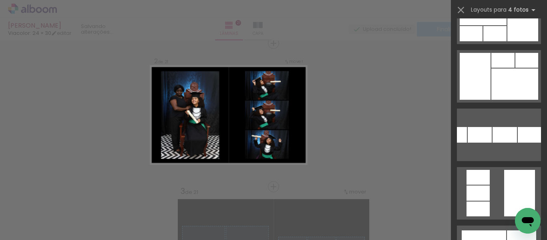
scroll to position [361, 0]
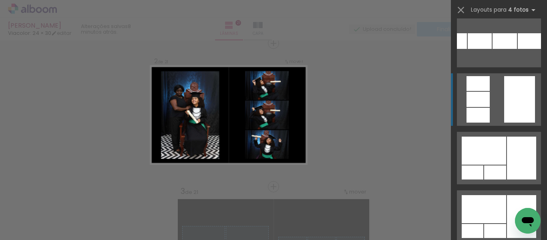
click at [496, 98] on quentale-layouter at bounding box center [499, 99] width 84 height 52
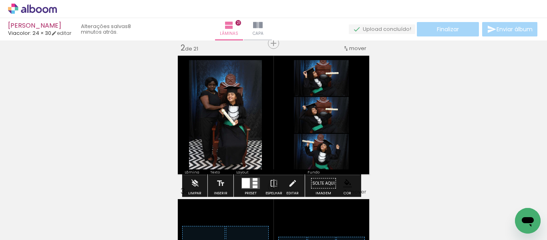
click at [196, 121] on paper-item at bounding box center [198, 122] width 14 height 6
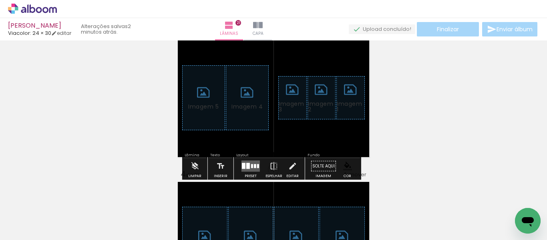
scroll to position [314, 0]
click at [192, 166] on iron-icon at bounding box center [194, 167] width 9 height 16
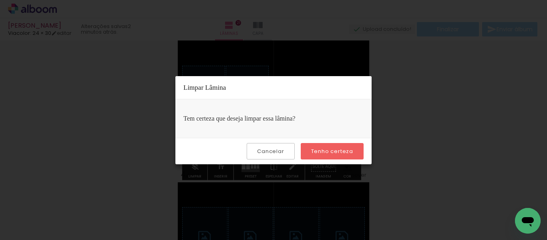
click at [0, 0] on slot "Tenho certeza" at bounding box center [0, 0] width 0 height 0
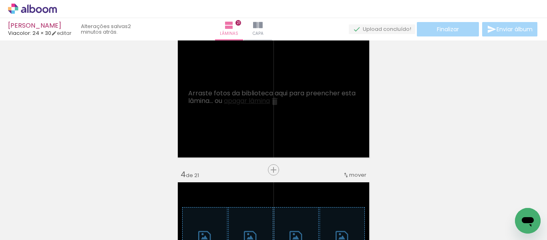
click at [24, 229] on span "Adicionar Fotos" at bounding box center [28, 229] width 24 height 9
click at [0, 0] on input "file" at bounding box center [0, 0] width 0 height 0
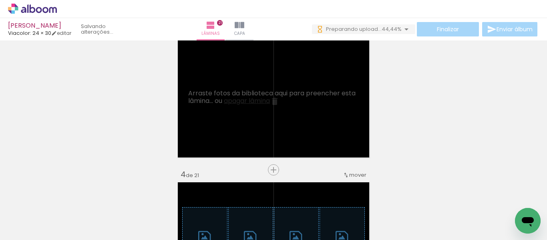
scroll to position [0, 0]
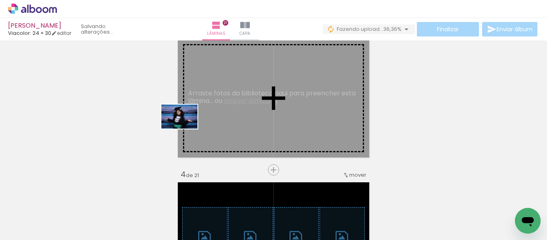
drag, startPoint x: 97, startPoint y: 203, endPoint x: 217, endPoint y: 121, distance: 146.0
click at [217, 121] on quentale-workspace at bounding box center [273, 120] width 547 height 240
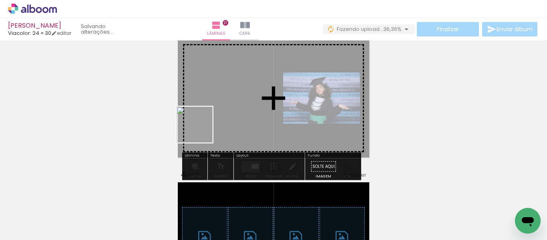
drag, startPoint x: 91, startPoint y: 210, endPoint x: 213, endPoint y: 132, distance: 145.3
click at [233, 113] on quentale-workspace at bounding box center [273, 120] width 547 height 240
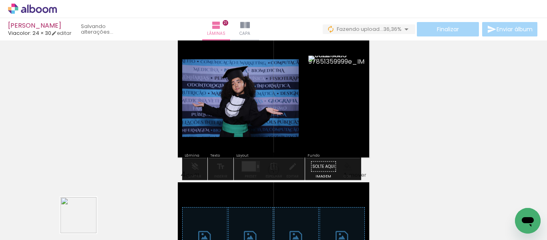
drag, startPoint x: 85, startPoint y: 221, endPoint x: 178, endPoint y: 141, distance: 123.3
click at [189, 126] on quentale-workspace at bounding box center [273, 120] width 547 height 240
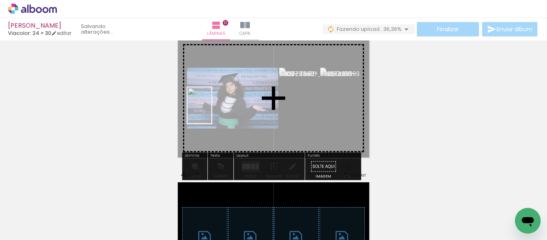
drag, startPoint x: 96, startPoint y: 214, endPoint x: 212, endPoint y: 111, distance: 154.7
click at [212, 111] on quentale-workspace at bounding box center [273, 120] width 547 height 240
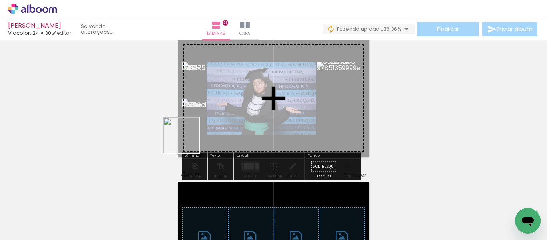
drag, startPoint x: 83, startPoint y: 208, endPoint x: 170, endPoint y: 155, distance: 102.5
click at [206, 127] on quentale-workspace at bounding box center [273, 120] width 547 height 240
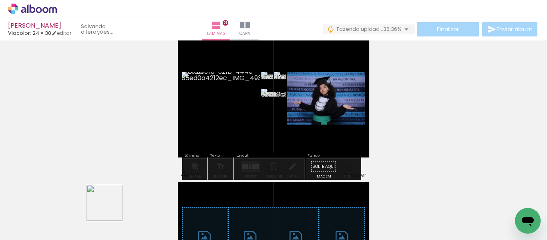
drag, startPoint x: 111, startPoint y: 209, endPoint x: 161, endPoint y: 171, distance: 62.7
click at [229, 121] on quentale-workspace at bounding box center [273, 120] width 547 height 240
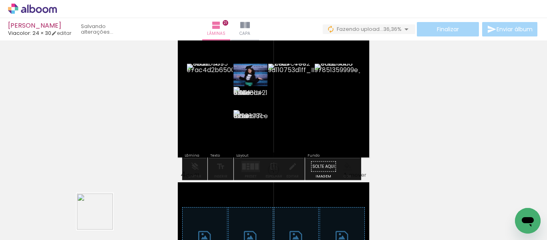
drag, startPoint x: 87, startPoint y: 226, endPoint x: 238, endPoint y: 116, distance: 186.5
click at [238, 117] on quentale-workspace at bounding box center [273, 120] width 547 height 240
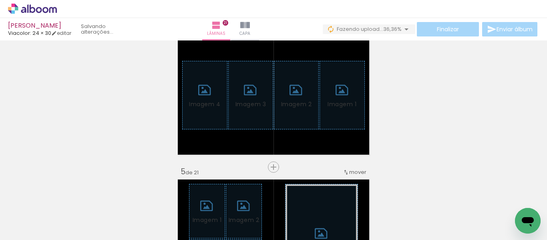
scroll to position [474, 0]
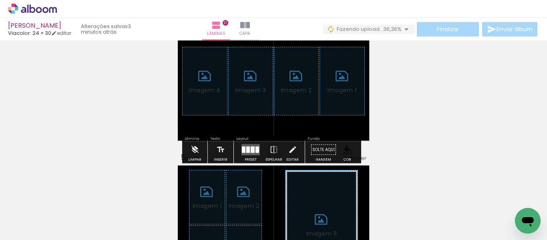
click at [193, 149] on iron-icon at bounding box center [194, 150] width 9 height 16
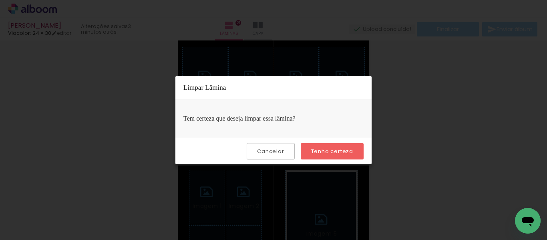
click at [0, 0] on slot "Tenho certeza" at bounding box center [0, 0] width 0 height 0
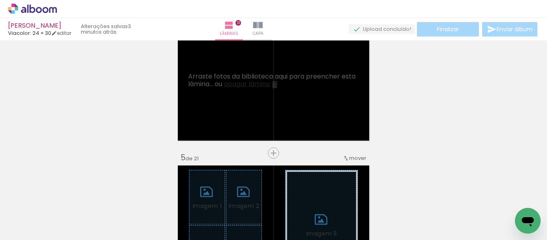
click at [28, 226] on span "Adicionar Fotos" at bounding box center [28, 229] width 24 height 9
click at [0, 0] on input "file" at bounding box center [0, 0] width 0 height 0
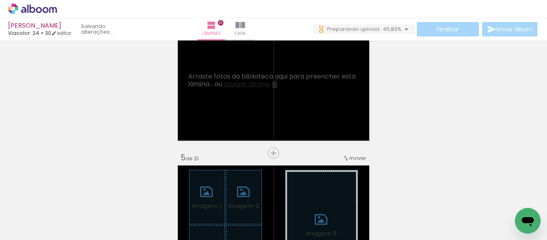
scroll to position [0, 0]
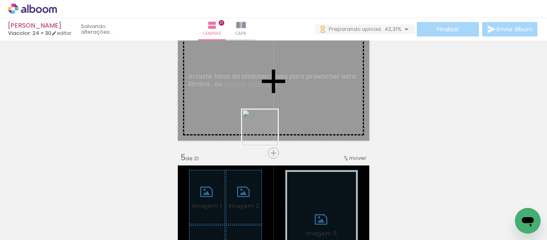
drag, startPoint x: 269, startPoint y: 216, endPoint x: 243, endPoint y: 117, distance: 102.3
click at [253, 109] on quentale-workspace at bounding box center [273, 120] width 547 height 240
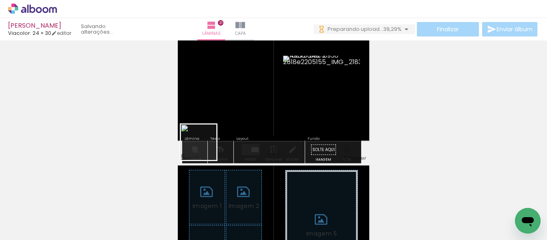
drag, startPoint x: 140, startPoint y: 183, endPoint x: 253, endPoint y: 112, distance: 133.7
click at [254, 112] on quentale-workspace at bounding box center [273, 120] width 547 height 240
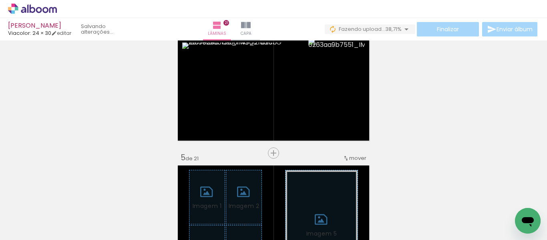
scroll to position [0, 328]
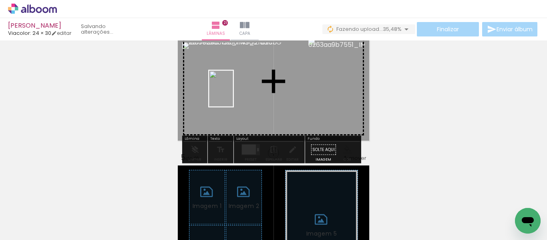
drag, startPoint x: 447, startPoint y: 198, endPoint x: 233, endPoint y: 95, distance: 238.1
click at [233, 95] on quentale-workspace at bounding box center [273, 120] width 547 height 240
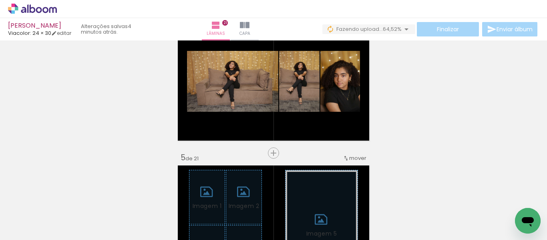
scroll to position [0, 0]
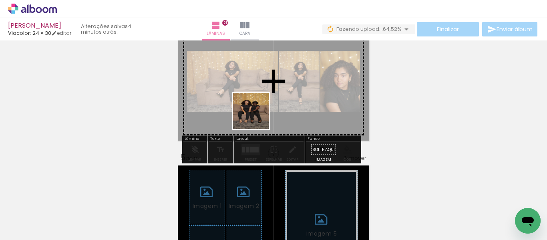
drag, startPoint x: 218, startPoint y: 210, endPoint x: 257, endPoint y: 117, distance: 101.5
click at [257, 117] on quentale-workspace at bounding box center [273, 120] width 547 height 240
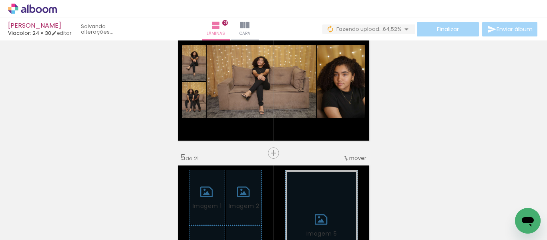
scroll to position [0, 121]
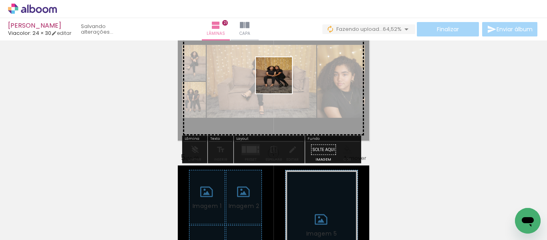
drag, startPoint x: 324, startPoint y: 218, endPoint x: 280, endPoint y: 81, distance: 143.5
click at [280, 81] on quentale-workspace at bounding box center [273, 120] width 547 height 240
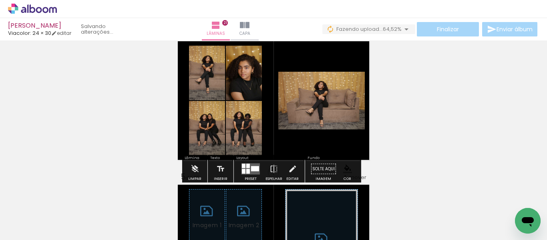
scroll to position [474, 0]
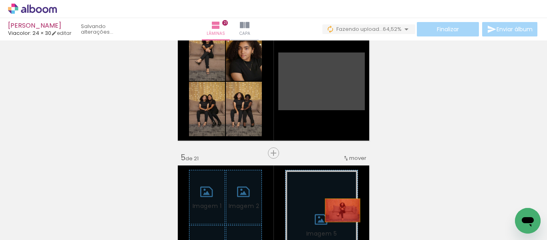
drag, startPoint x: 340, startPoint y: 99, endPoint x: 339, endPoint y: 214, distance: 114.2
click at [340, 214] on quentale-workspace at bounding box center [273, 120] width 547 height 240
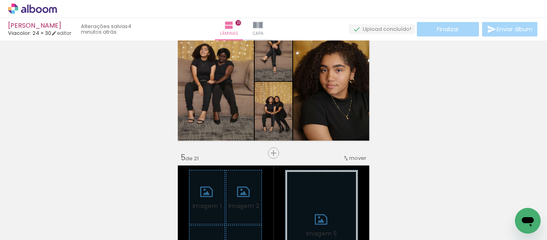
scroll to position [0, 239]
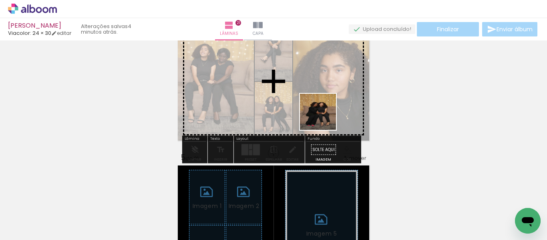
drag, startPoint x: 514, startPoint y: 202, endPoint x: 322, endPoint y: 117, distance: 209.5
click at [322, 117] on quentale-workspace at bounding box center [273, 120] width 547 height 240
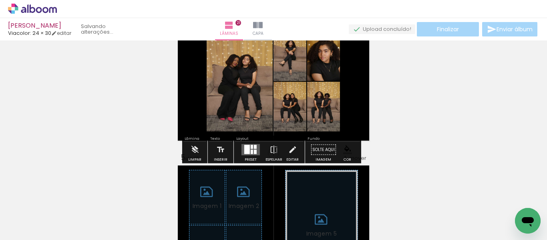
scroll to position [0, 194]
click at [252, 152] on quentale-layouter at bounding box center [251, 149] width 18 height 11
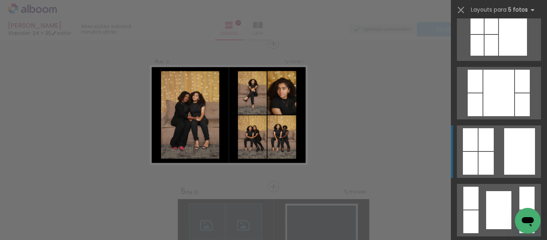
scroll to position [641, 0]
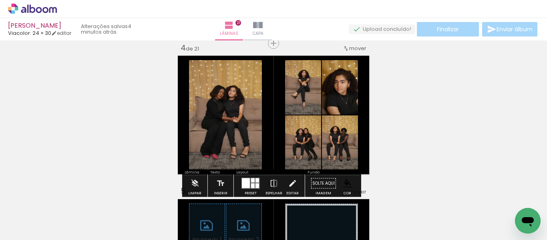
scroll to position [0, 194]
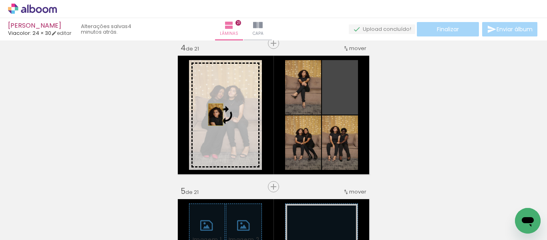
drag, startPoint x: 340, startPoint y: 101, endPoint x: 209, endPoint y: 114, distance: 131.7
click at [0, 0] on slot at bounding box center [0, 0] width 0 height 0
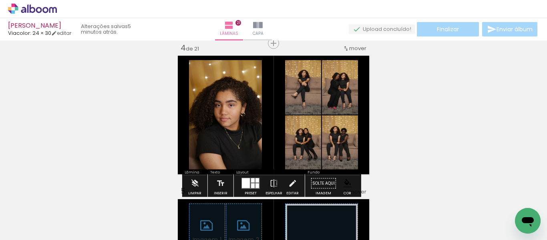
click at [191, 122] on paper-item at bounding box center [198, 122] width 14 height 6
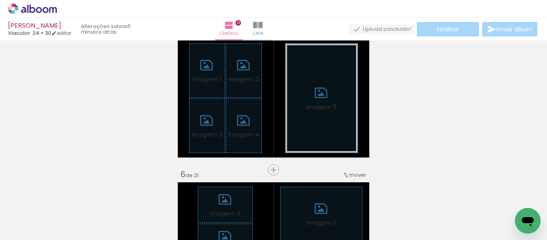
scroll to position [0, 0]
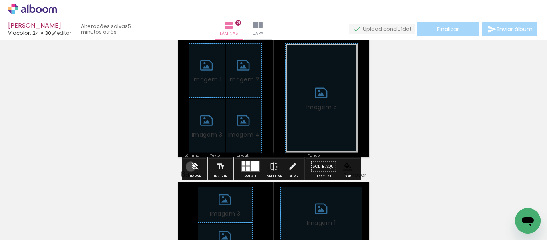
click at [191, 167] on iron-icon at bounding box center [194, 167] width 9 height 16
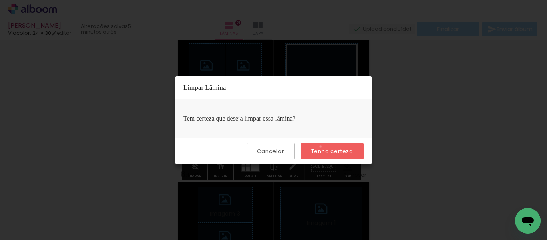
click at [322, 147] on paper-button "Tenho certeza" at bounding box center [332, 151] width 63 height 16
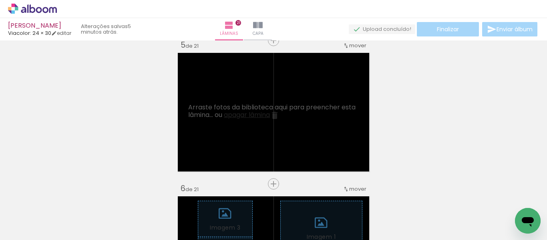
scroll to position [601, 0]
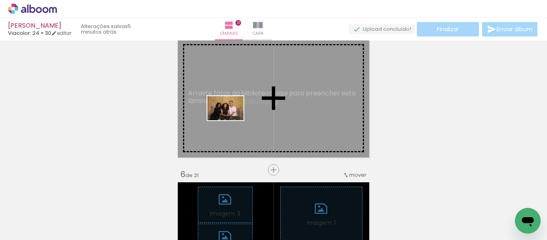
drag, startPoint x: 87, startPoint y: 214, endPoint x: 232, endPoint y: 120, distance: 172.9
click at [232, 120] on quentale-workspace at bounding box center [273, 120] width 547 height 240
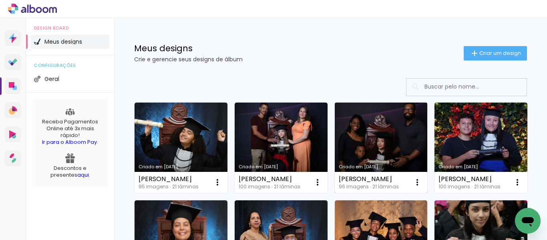
scroll to position [40, 0]
